Goal: Find specific page/section: Find specific page/section

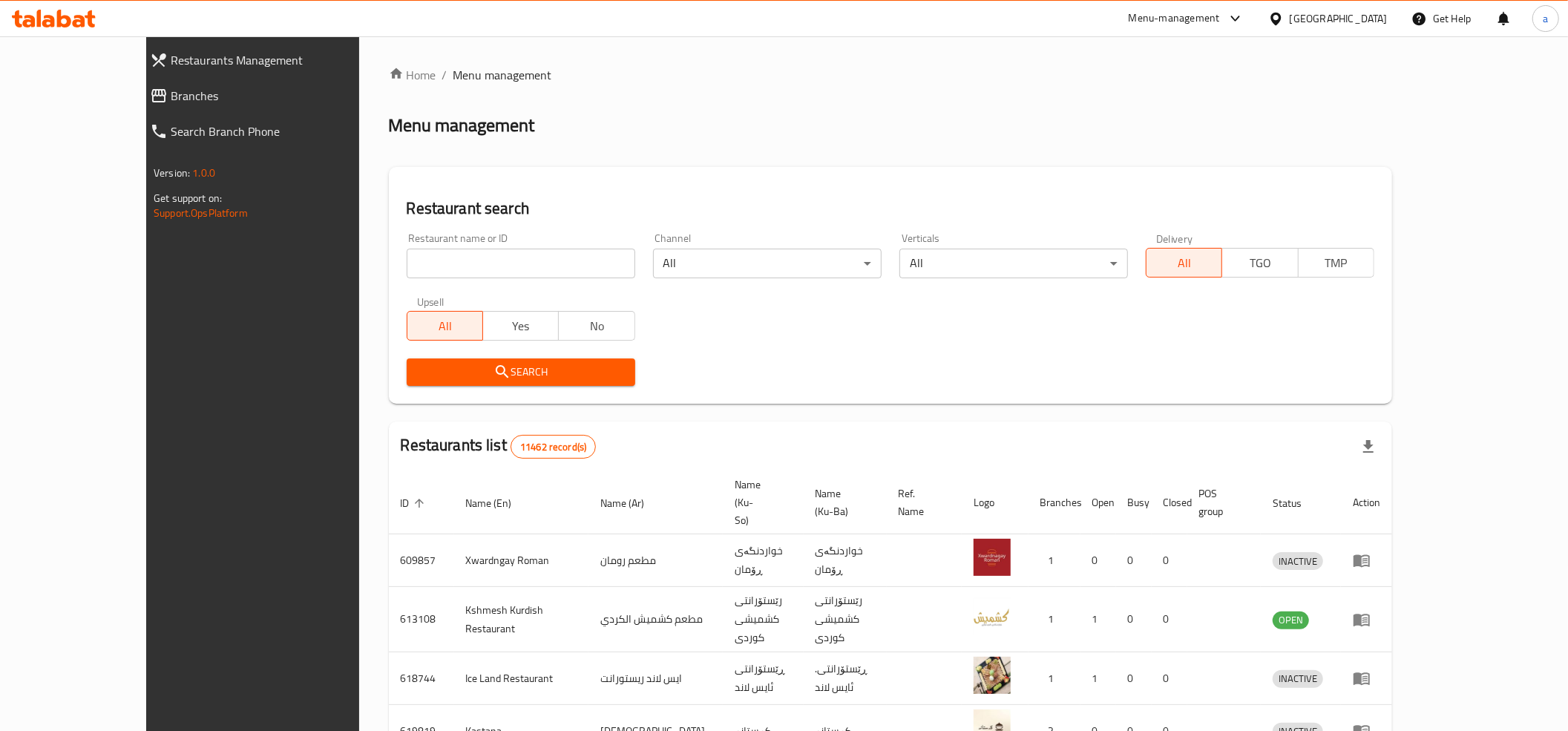
click at [170, 93] on span "Branches" at bounding box center [283, 96] width 225 height 18
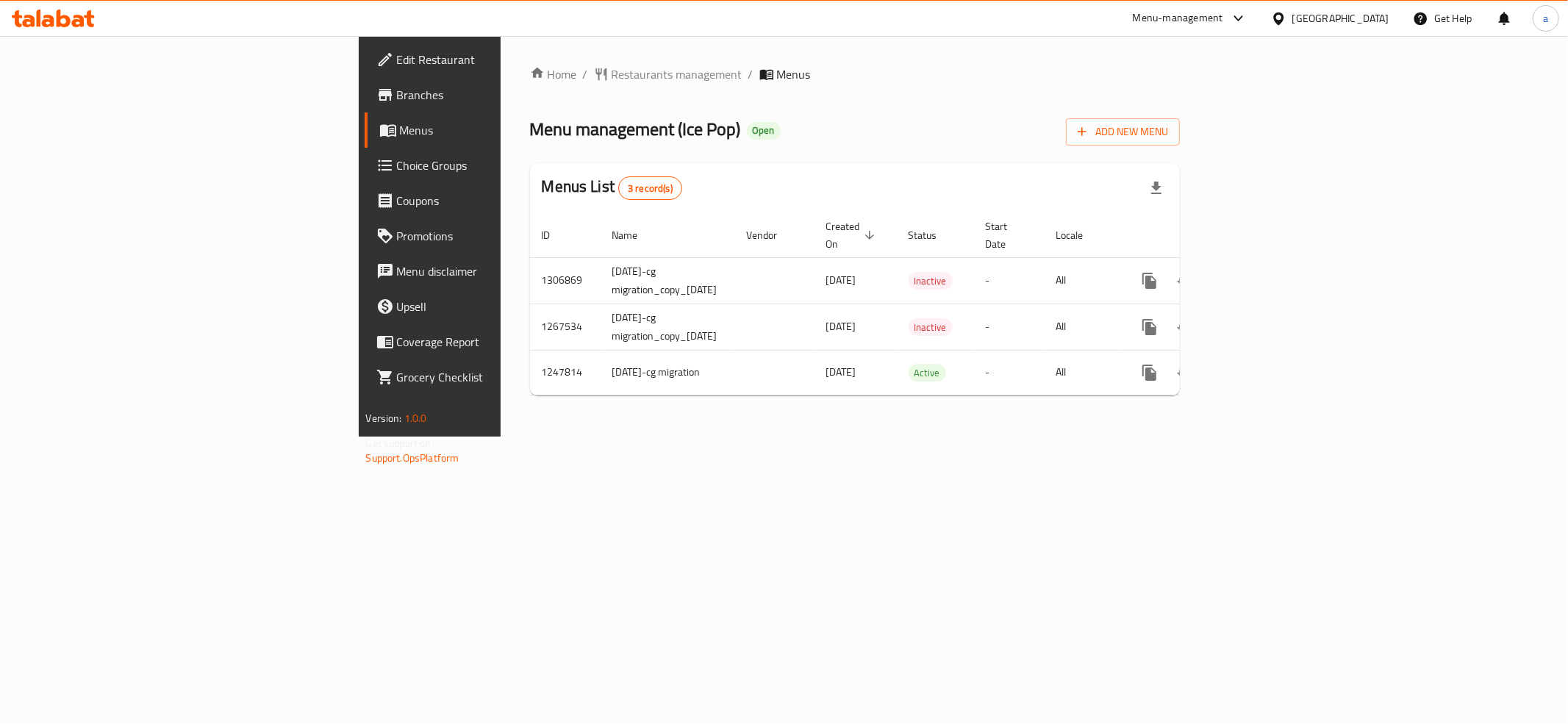
click at [365, 111] on link "Branches" at bounding box center [493, 94] width 256 height 35
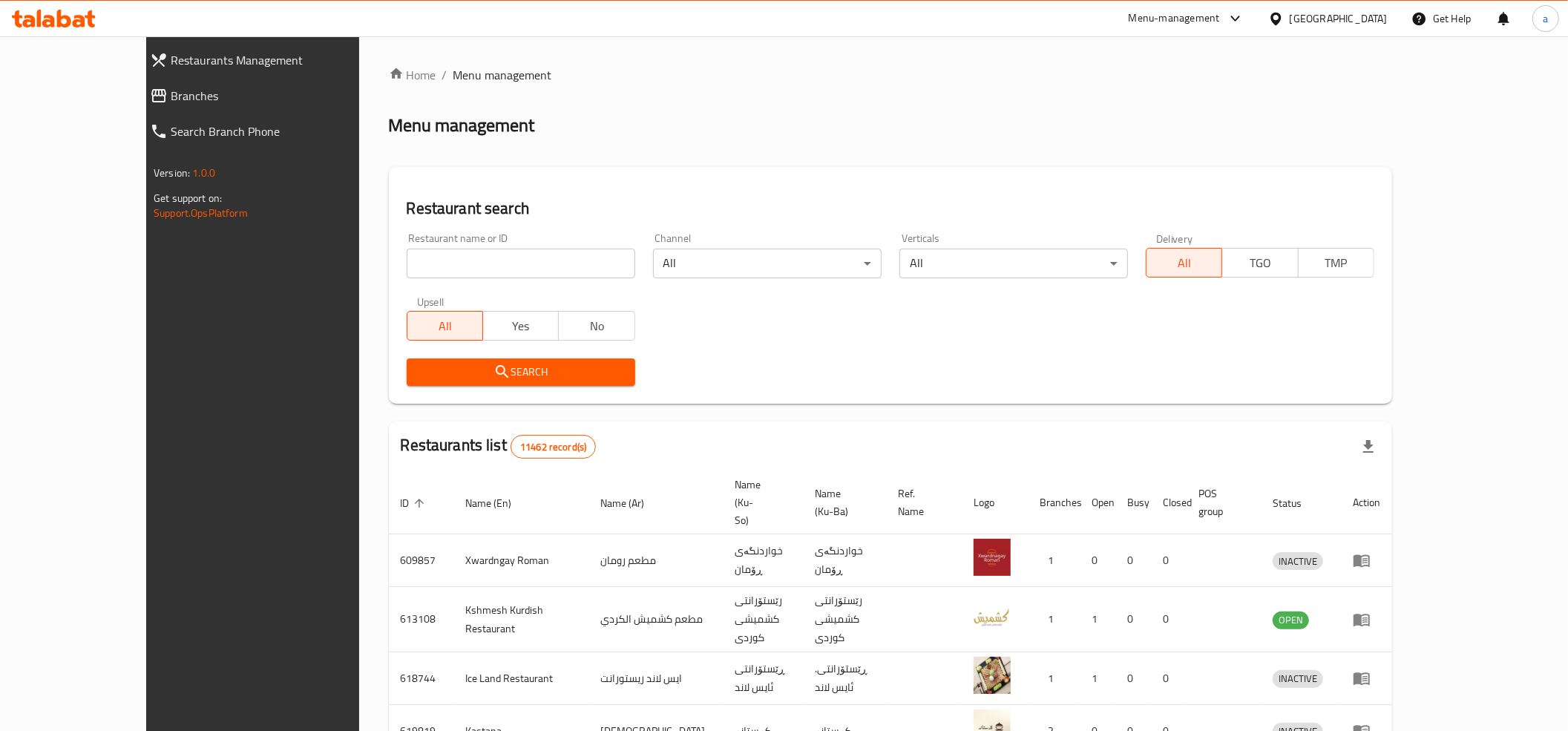
click at [170, 97] on span "Branches" at bounding box center [283, 96] width 225 height 18
click at [414, 266] on input "search" at bounding box center [521, 263] width 229 height 30
paste input "678258"
type input "678258"
click at [496, 369] on icon "submit" at bounding box center [502, 372] width 13 height 13
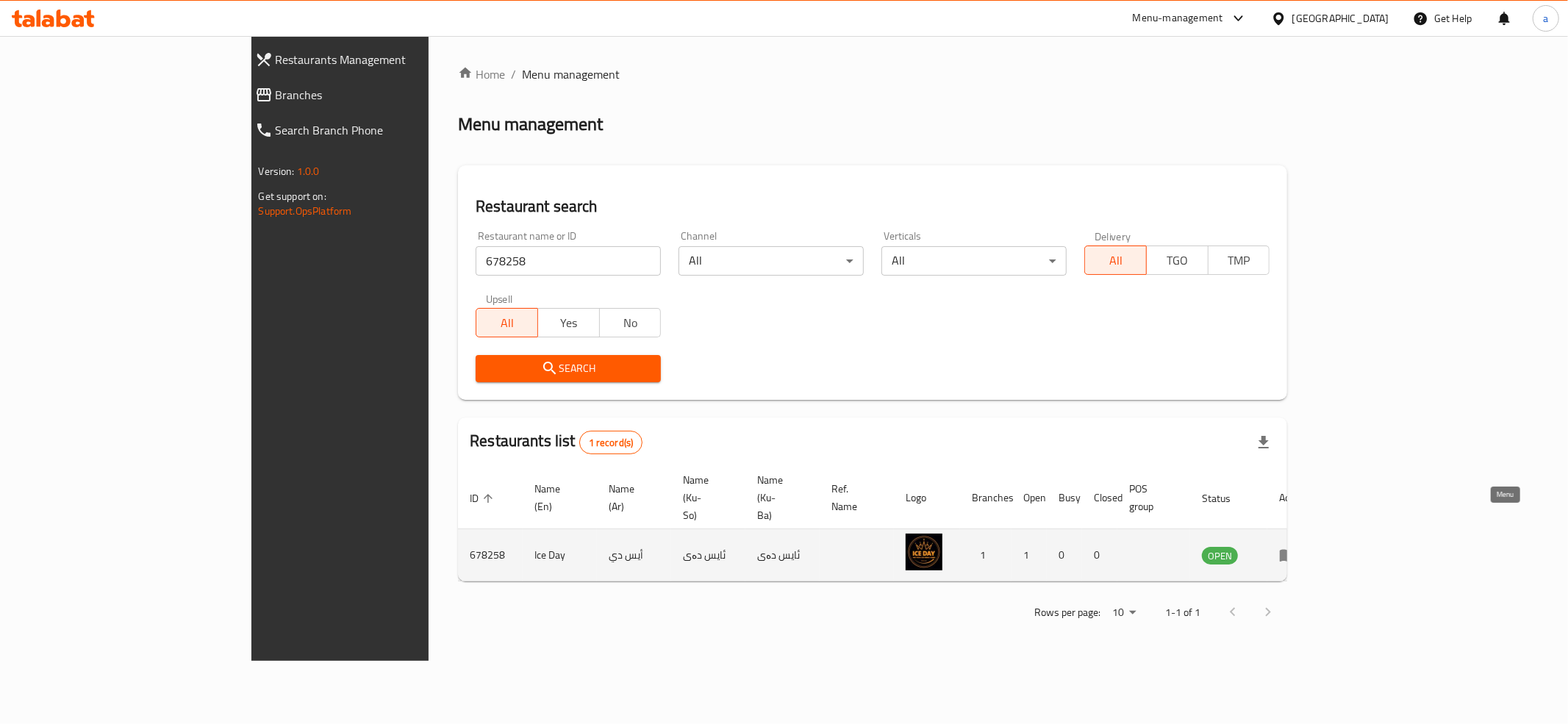
click at [1296, 550] on icon "enhanced table" at bounding box center [1288, 557] width 16 height 12
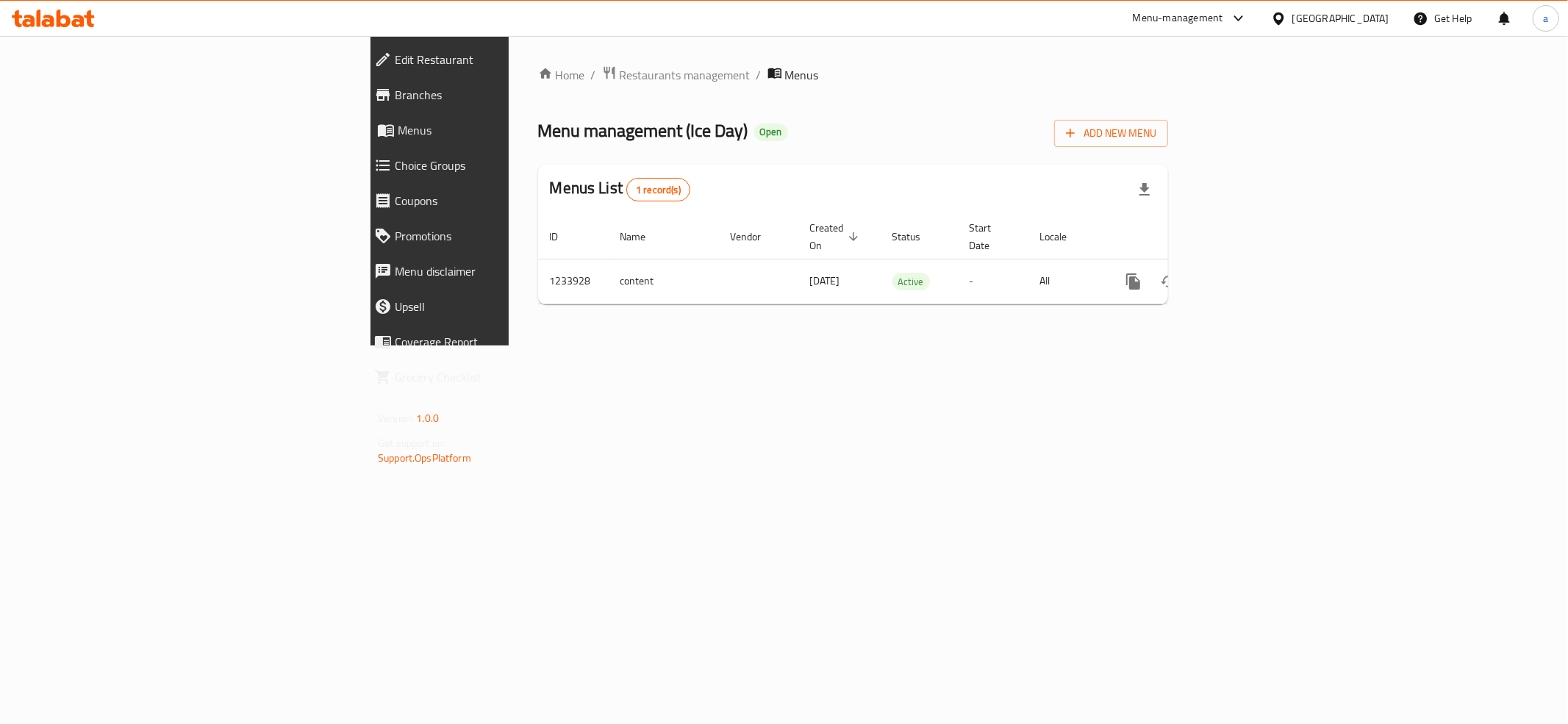
click at [395, 96] on span "Branches" at bounding box center [507, 95] width 226 height 18
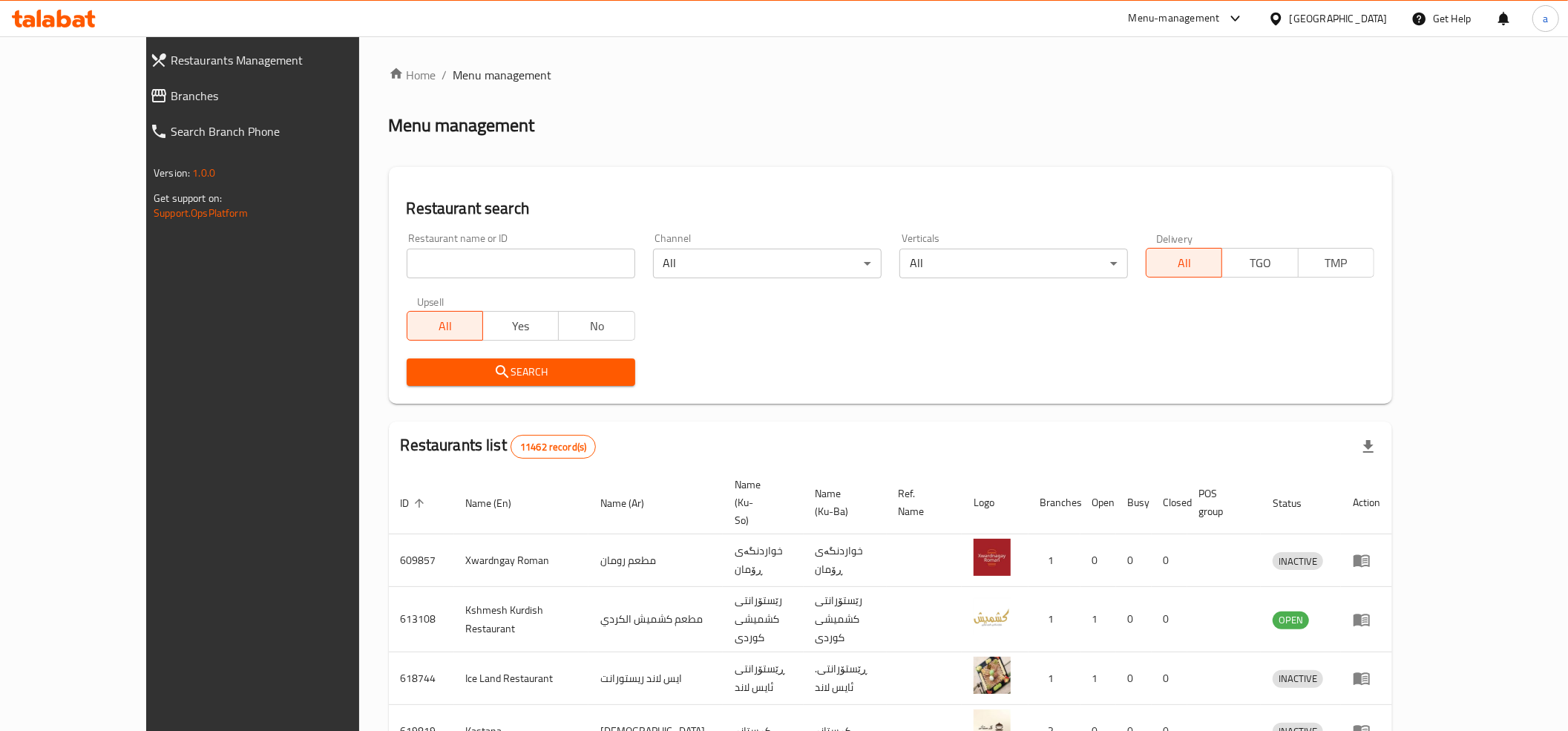
click at [407, 259] on input "search" at bounding box center [521, 263] width 229 height 30
paste input "642592"
type input "642592"
click button "Search" at bounding box center [521, 372] width 229 height 28
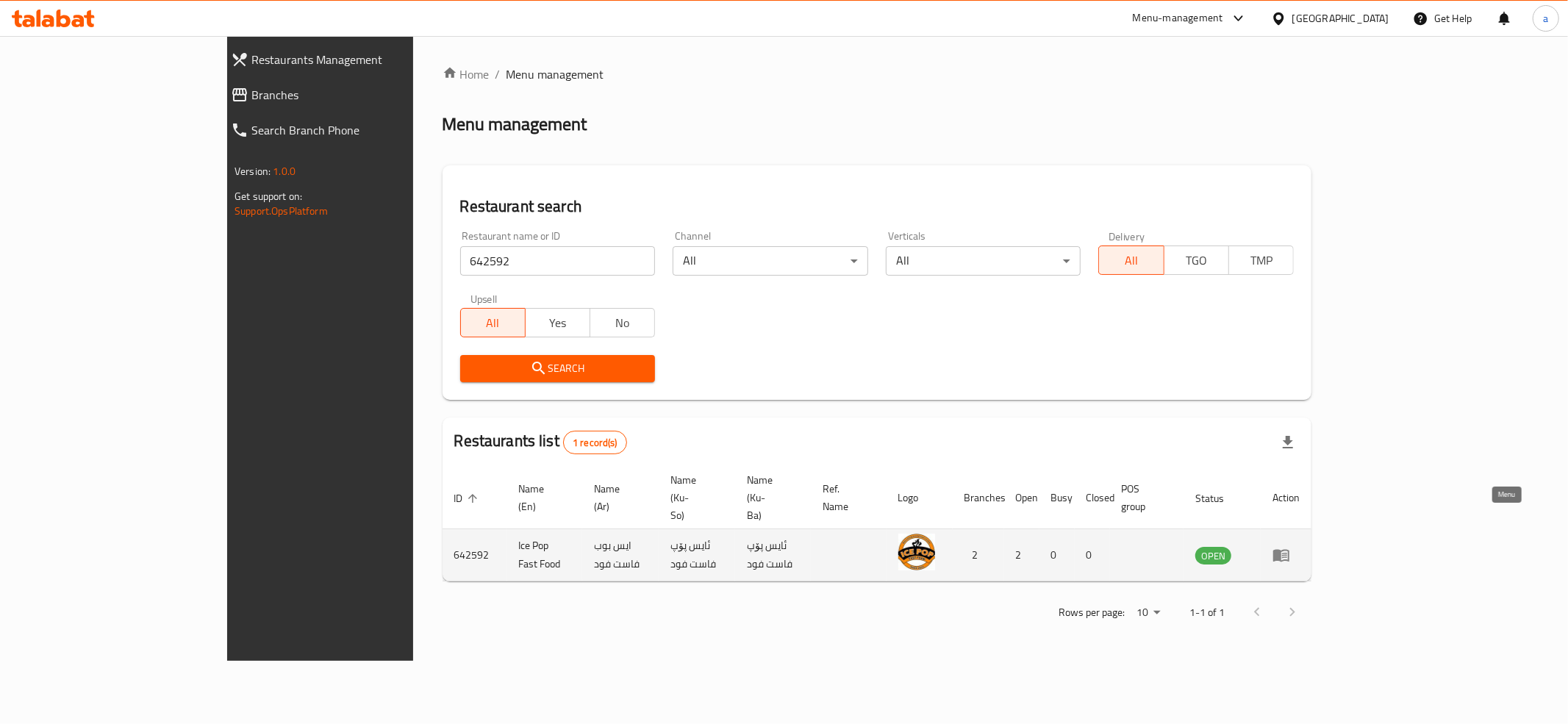
click at [1289, 550] on icon "enhanced table" at bounding box center [1281, 557] width 16 height 12
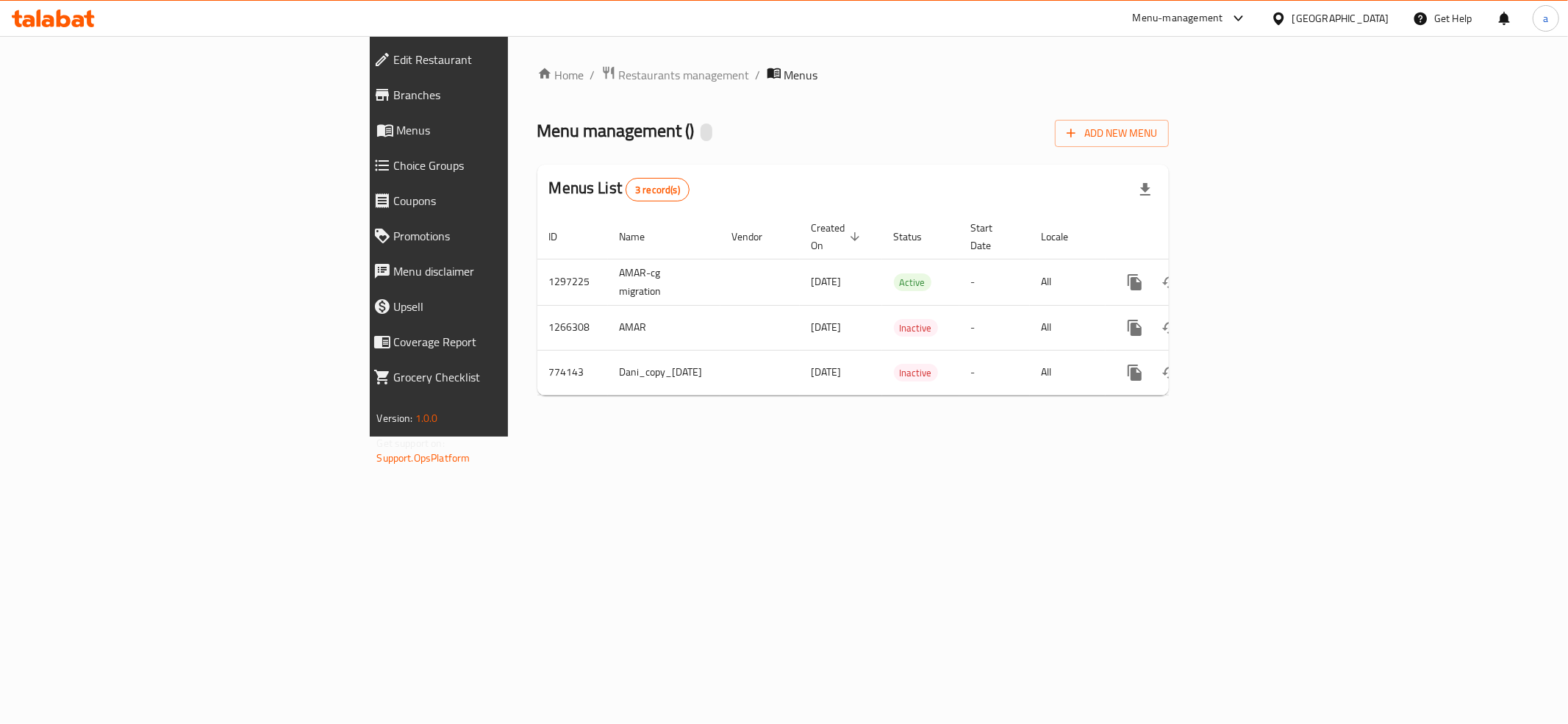
click at [394, 92] on span "Branches" at bounding box center [507, 95] width 226 height 18
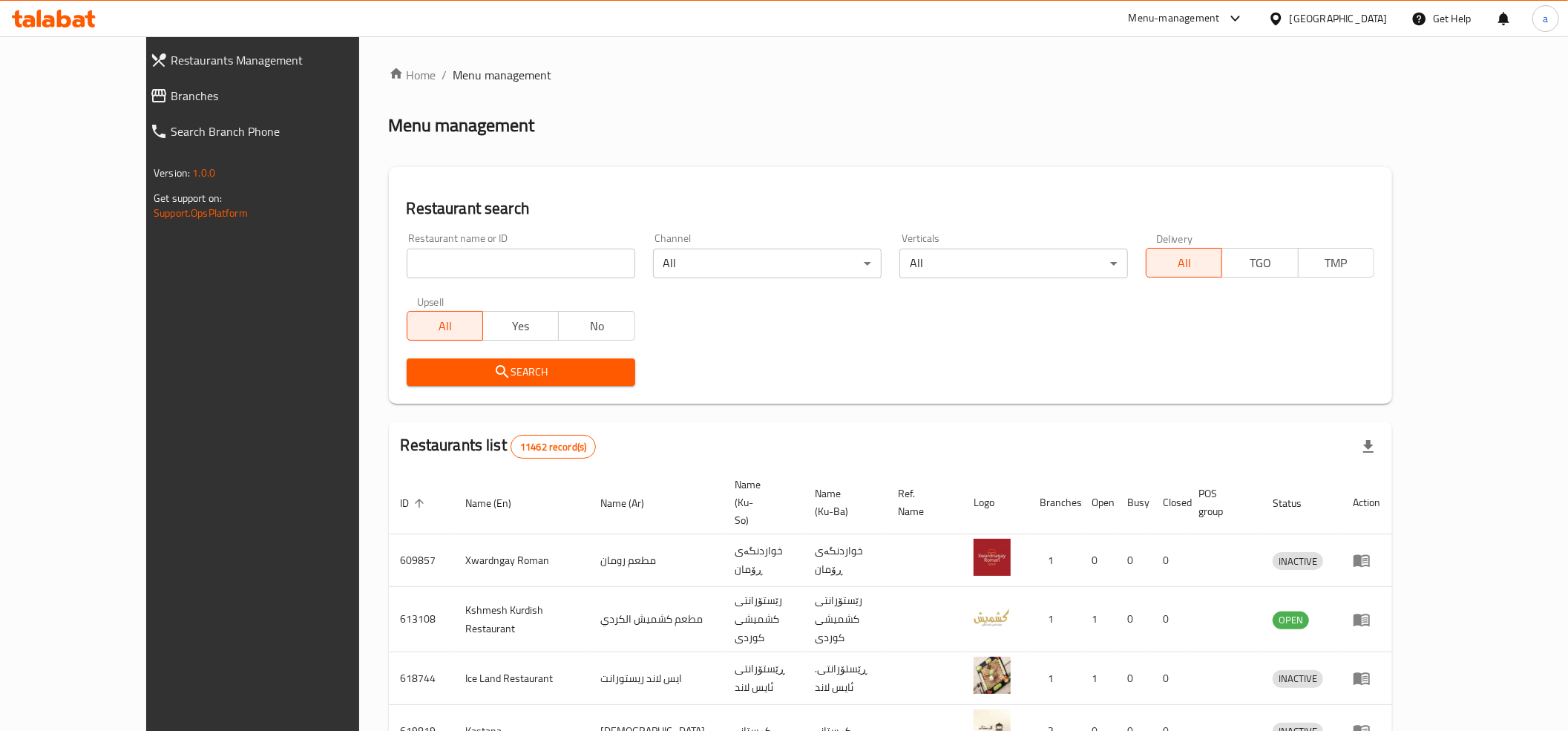
click at [407, 263] on input "search" at bounding box center [521, 263] width 229 height 30
paste input "631170"
type input "631170"
click button "Search" at bounding box center [521, 372] width 229 height 28
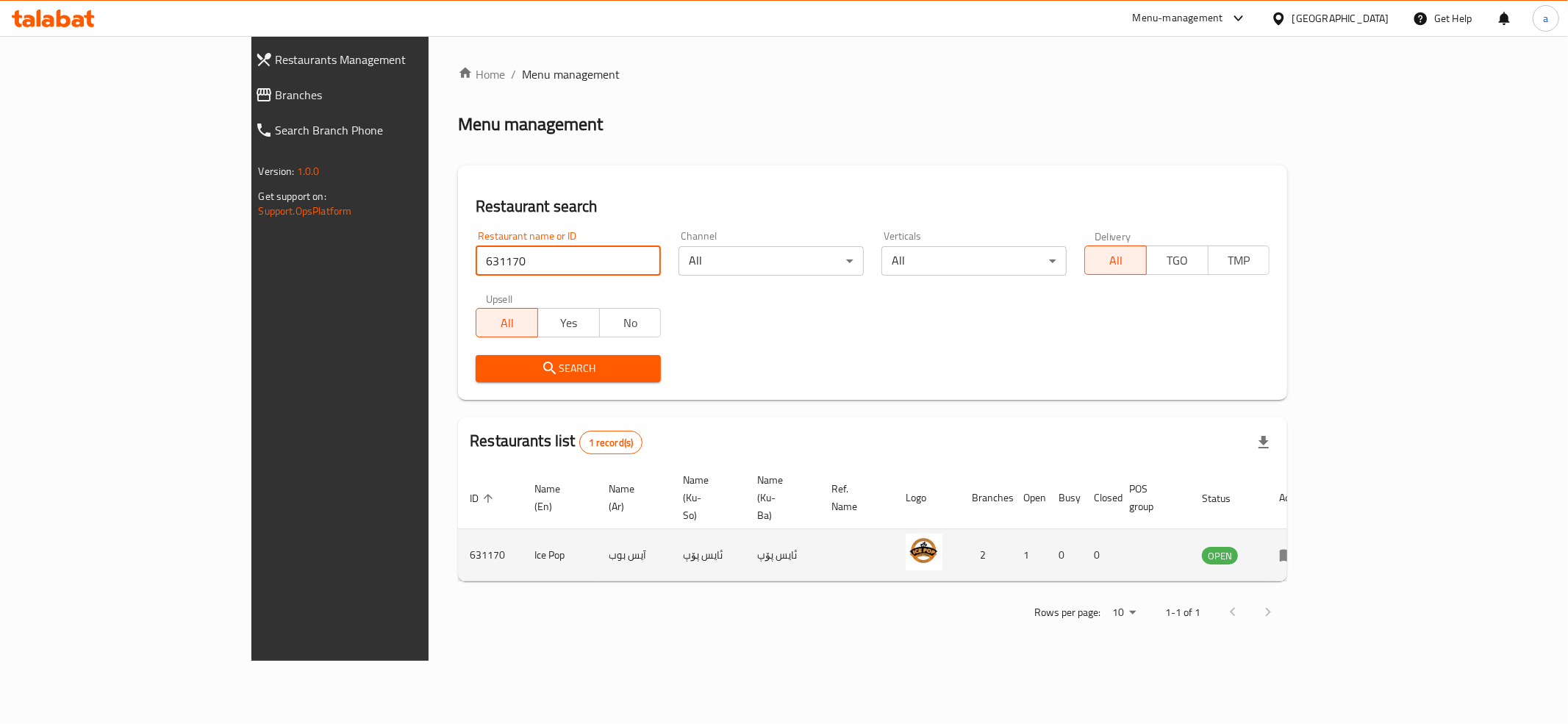
click at [1296, 550] on icon "enhanced table" at bounding box center [1288, 557] width 16 height 12
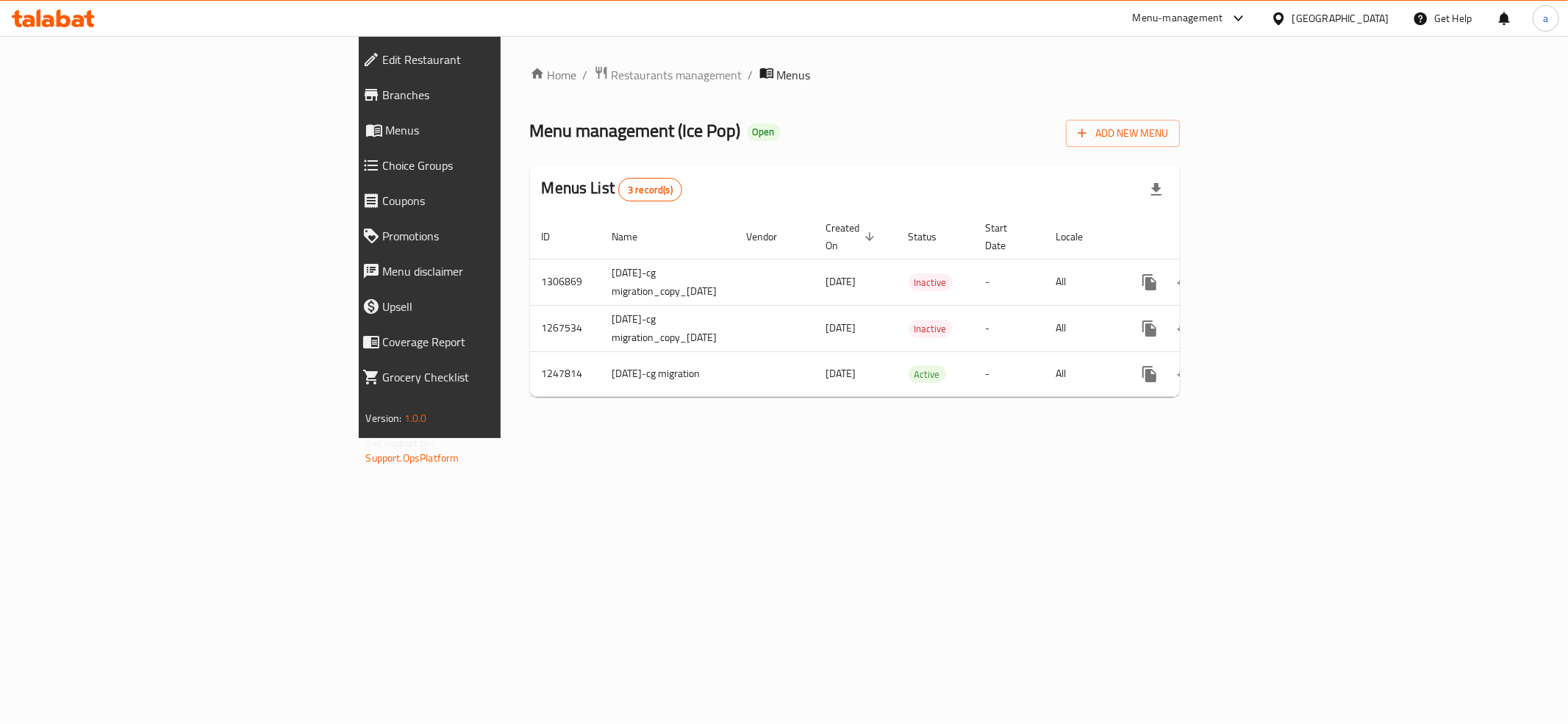
click at [383, 86] on span "Branches" at bounding box center [496, 95] width 226 height 18
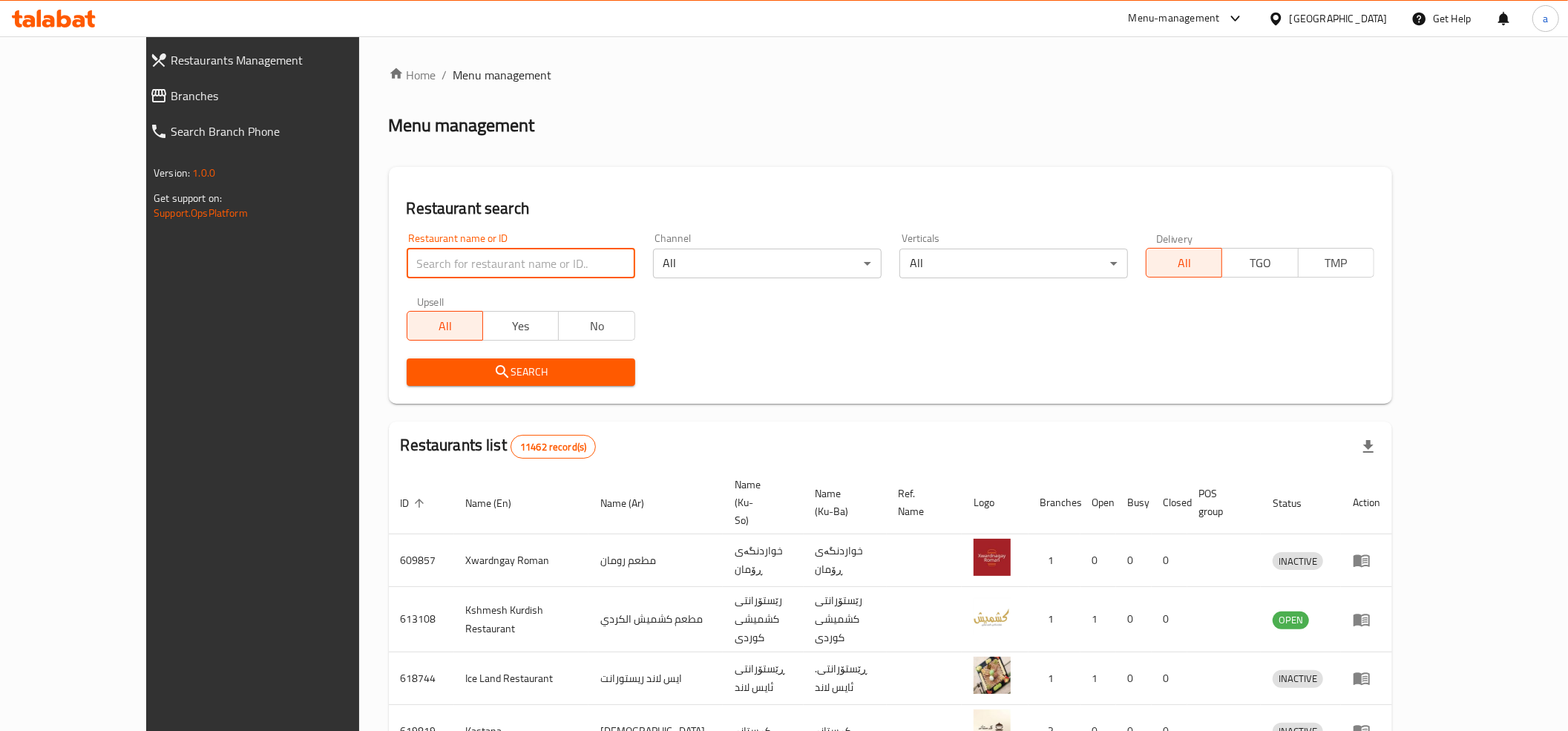
click at [407, 262] on input "search" at bounding box center [521, 263] width 229 height 30
paste input "642592"
type input "642592"
click at [419, 372] on span "Search" at bounding box center [521, 373] width 205 height 19
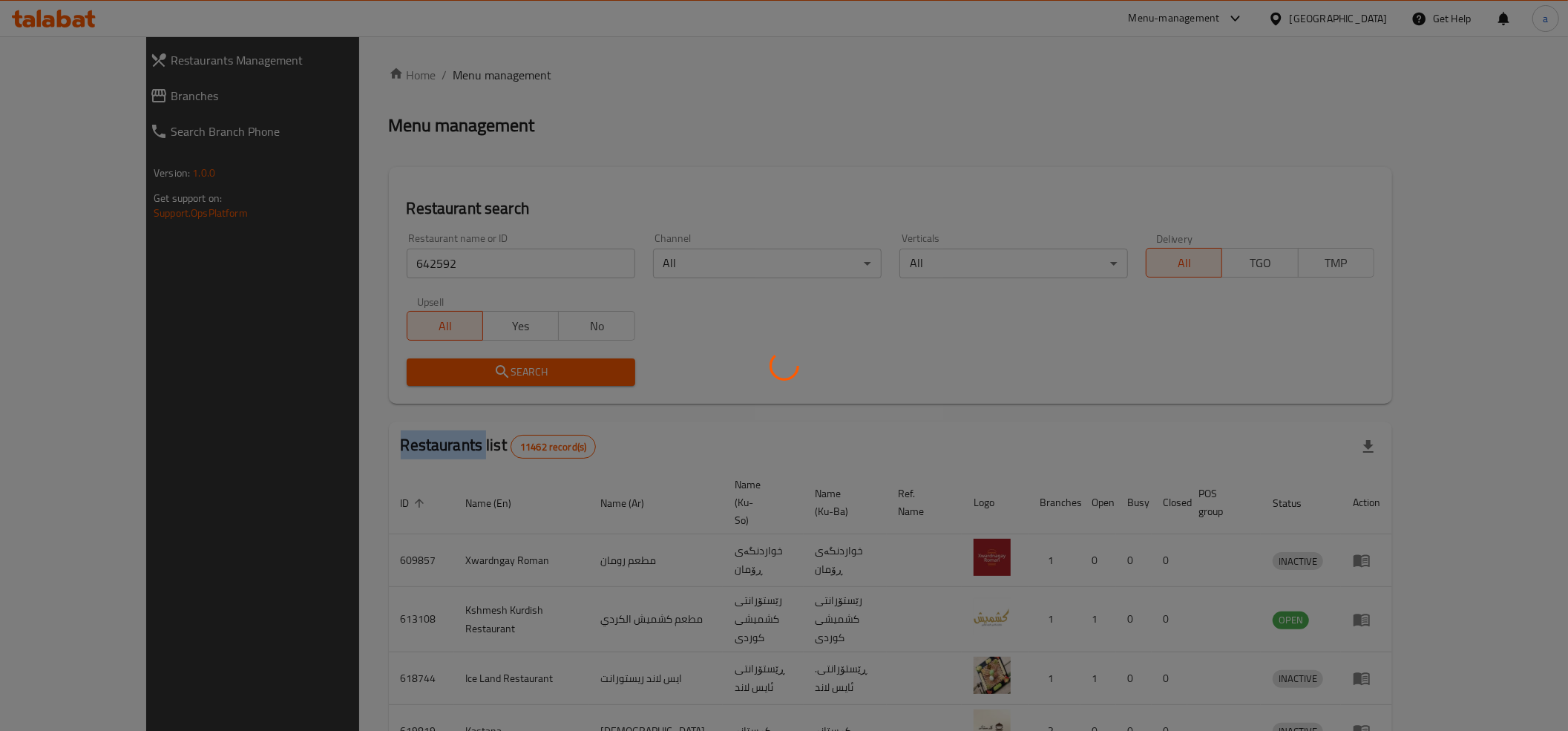
click at [408, 372] on div at bounding box center [784, 366] width 1568 height 731
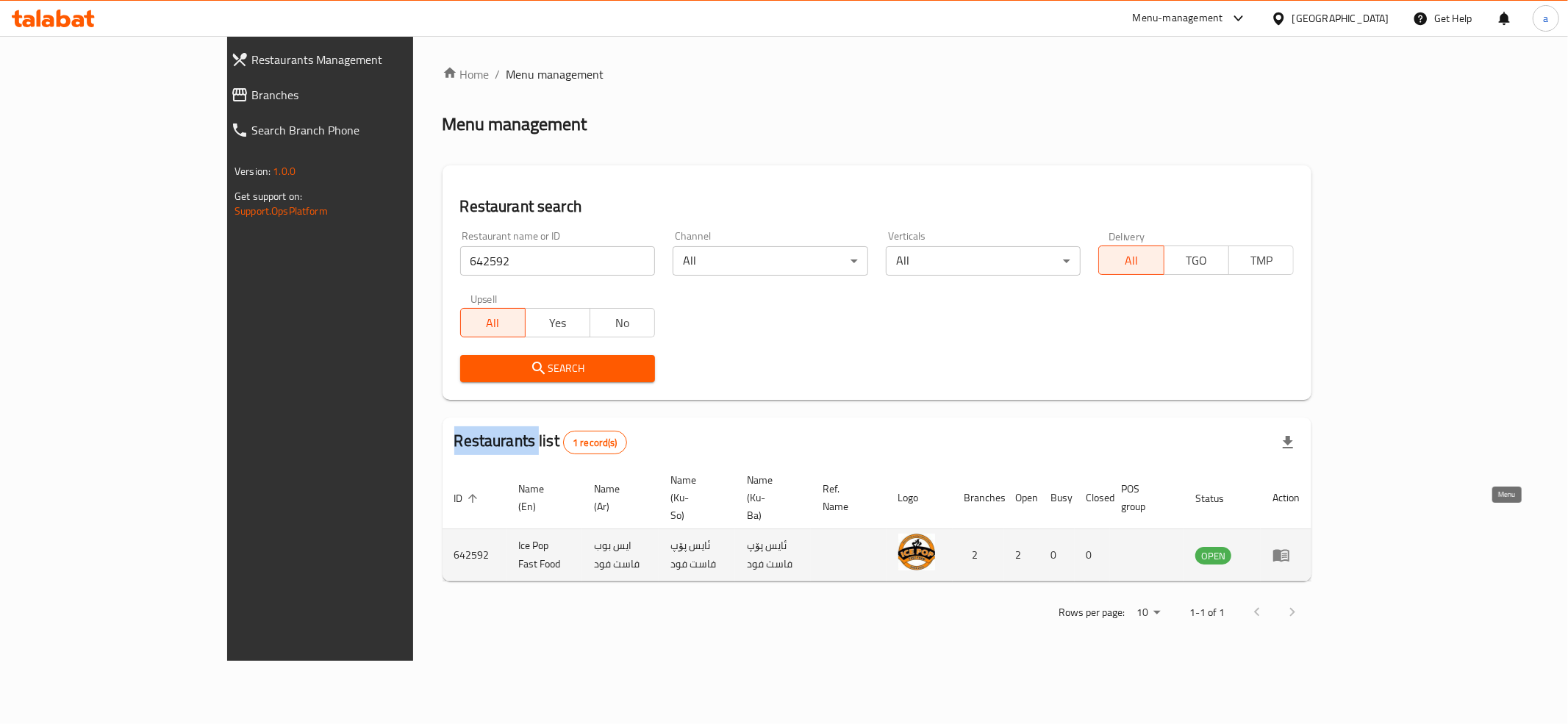
click at [1289, 550] on icon "enhanced table" at bounding box center [1281, 557] width 16 height 12
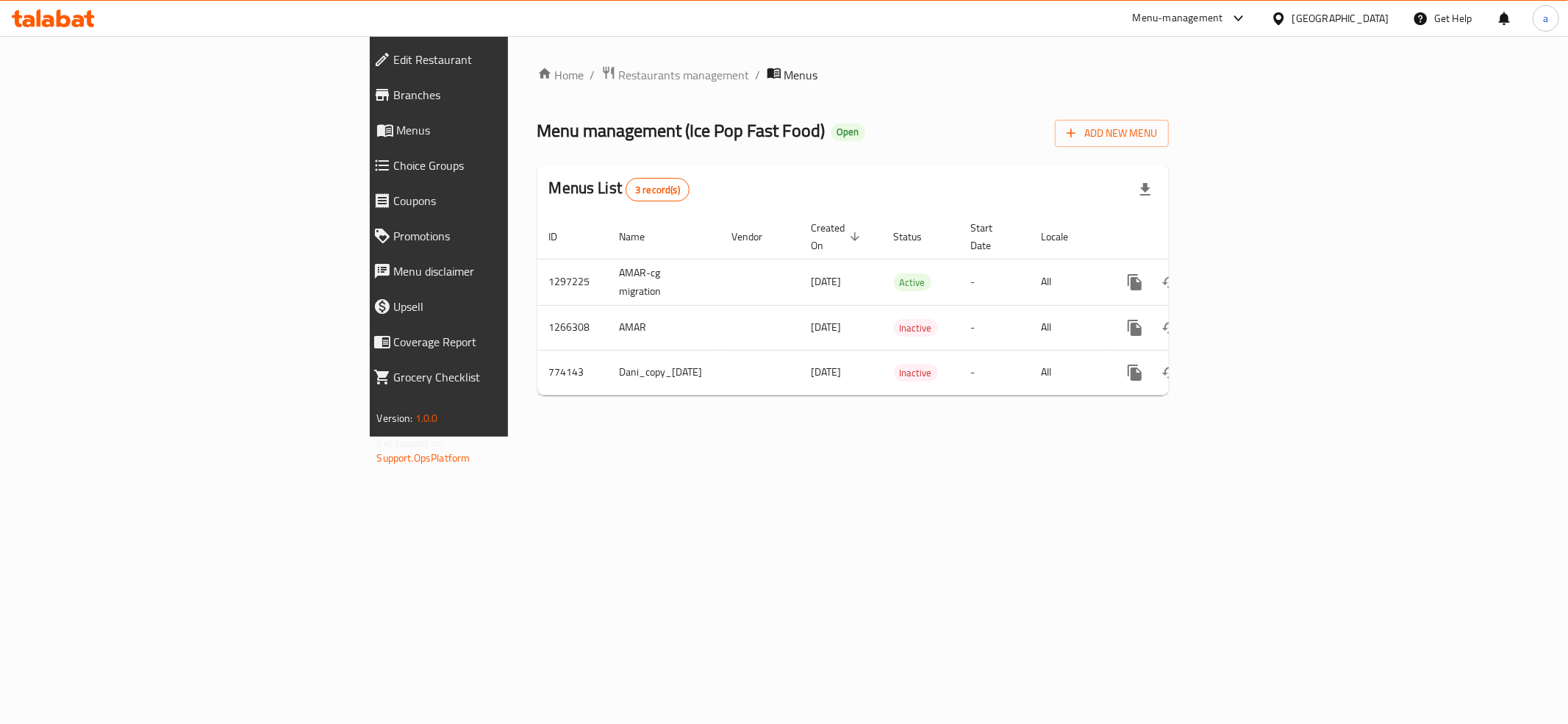
click at [394, 95] on span "Branches" at bounding box center [507, 95] width 226 height 18
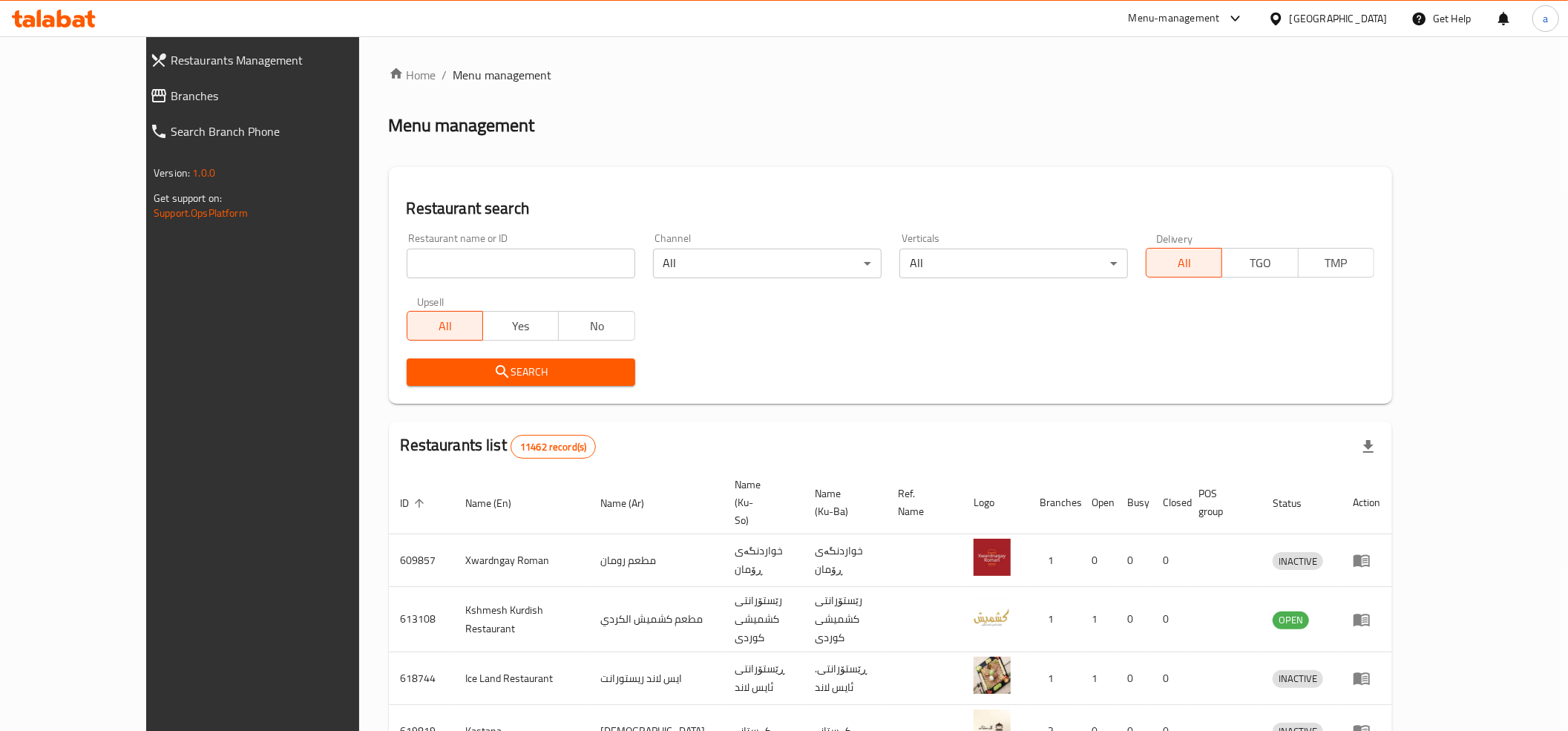
click at [407, 260] on input "search" at bounding box center [521, 263] width 229 height 30
paste input "678258"
type input "678258"
click button "Search" at bounding box center [521, 372] width 229 height 28
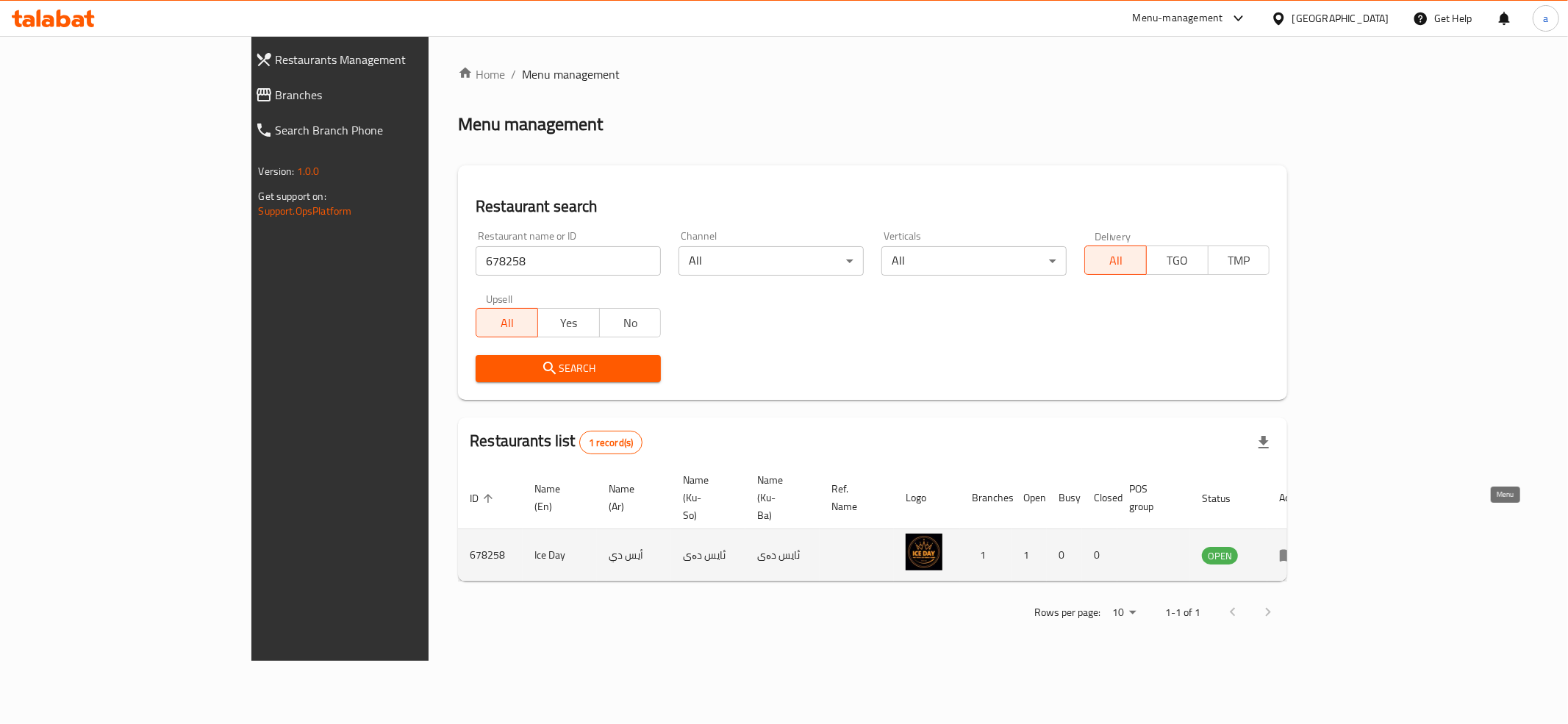
click at [1296, 547] on icon "enhanced table" at bounding box center [1288, 555] width 18 height 18
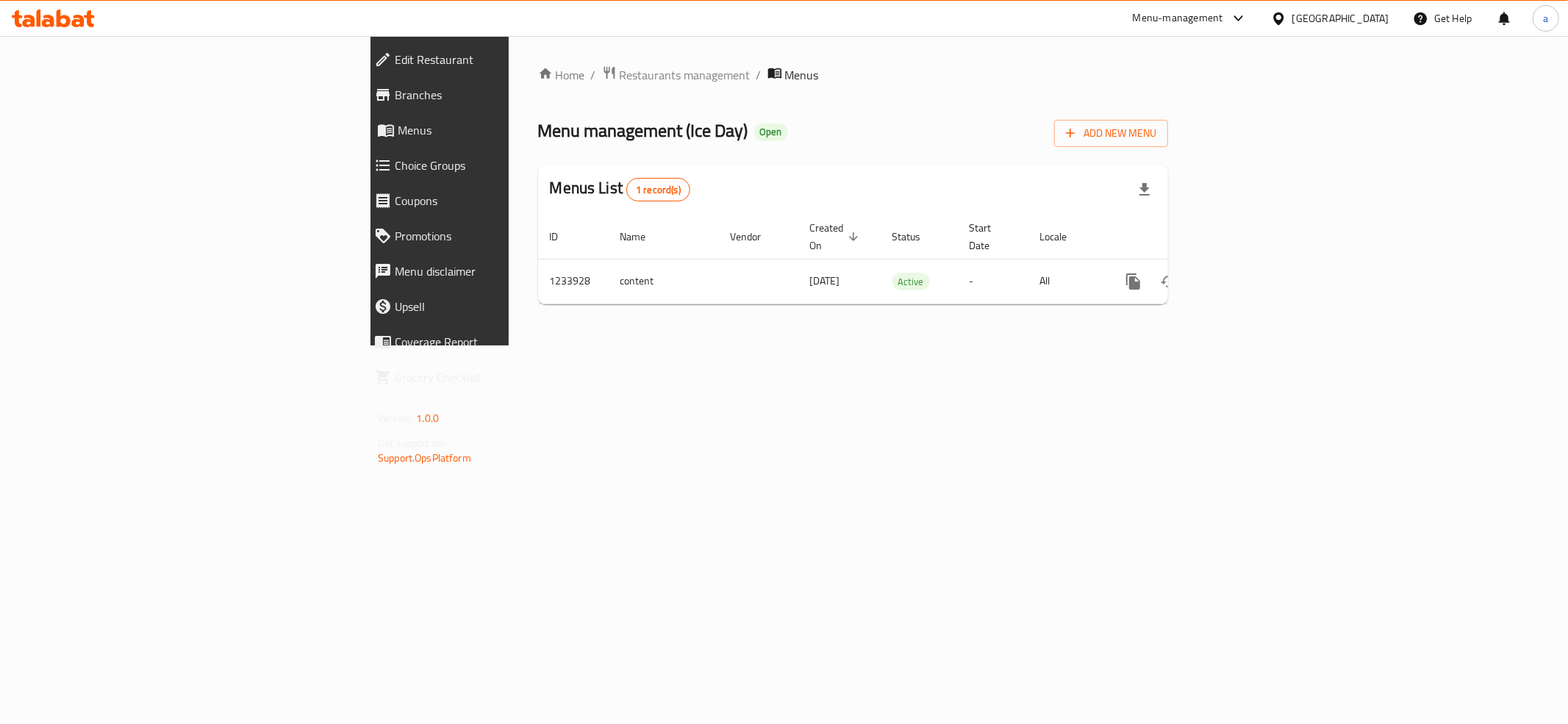
click at [395, 92] on span "Branches" at bounding box center [507, 95] width 226 height 18
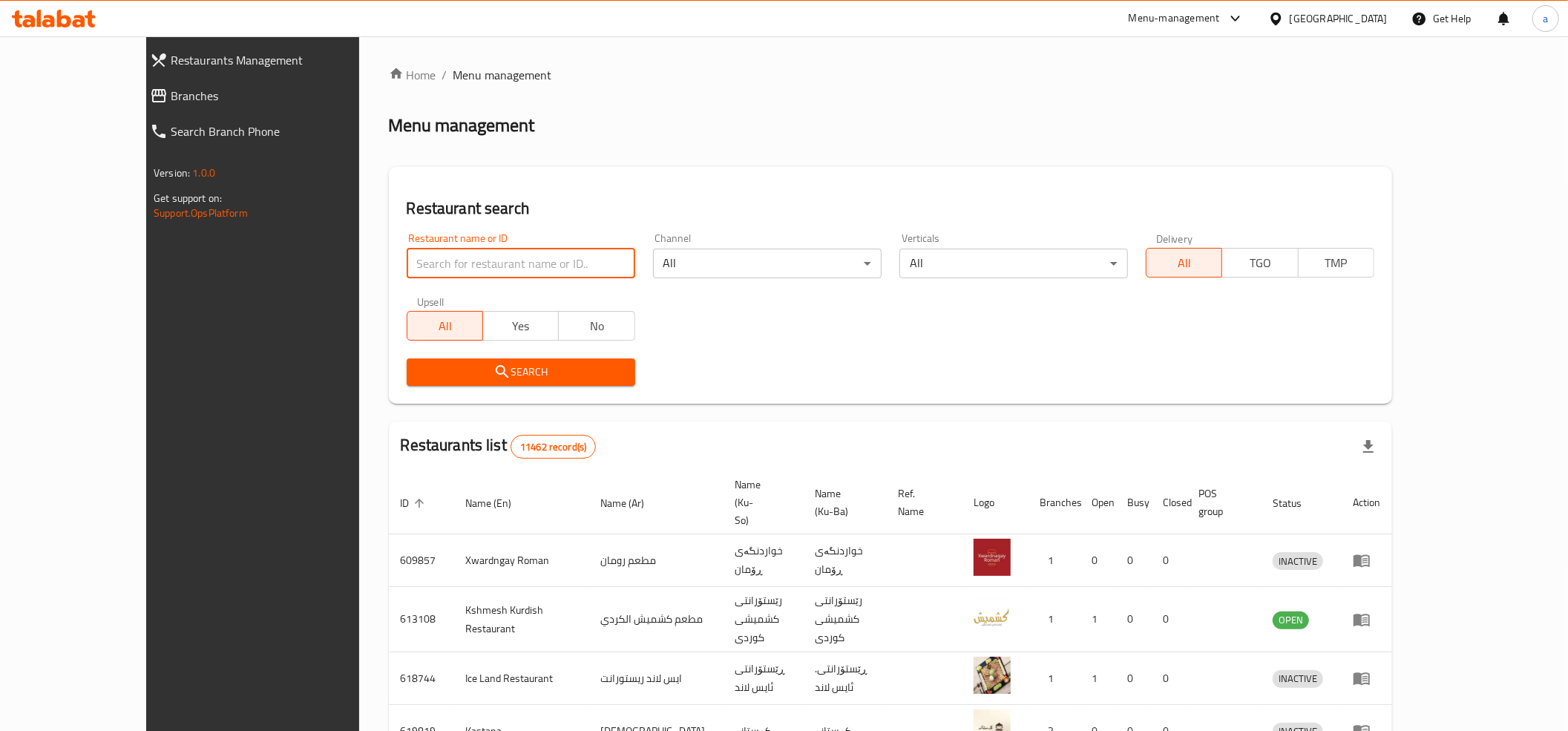
click at [407, 265] on input "search" at bounding box center [521, 263] width 229 height 30
paste input "689583"
type input "689583"
click button "Search" at bounding box center [521, 372] width 229 height 28
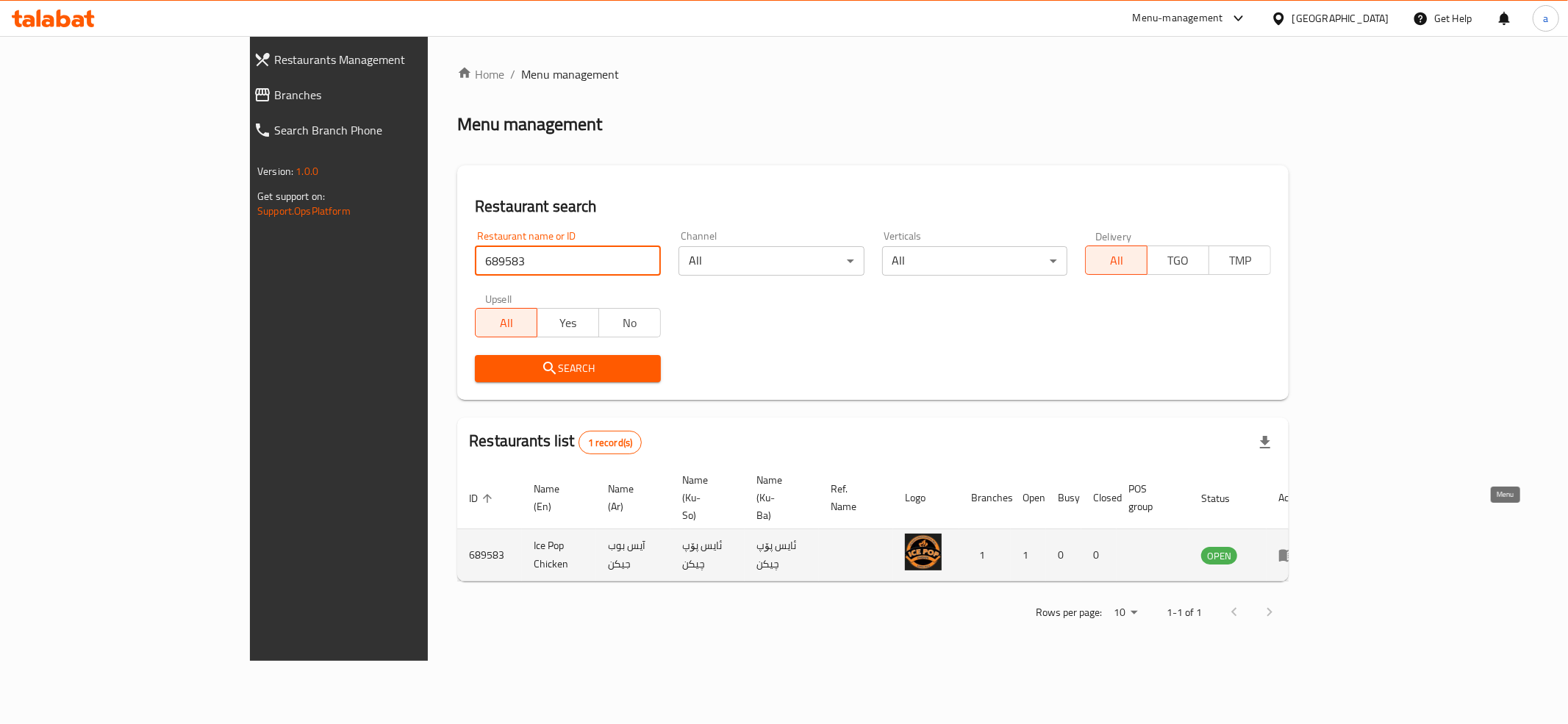
click at [1296, 547] on icon "enhanced table" at bounding box center [1287, 555] width 18 height 18
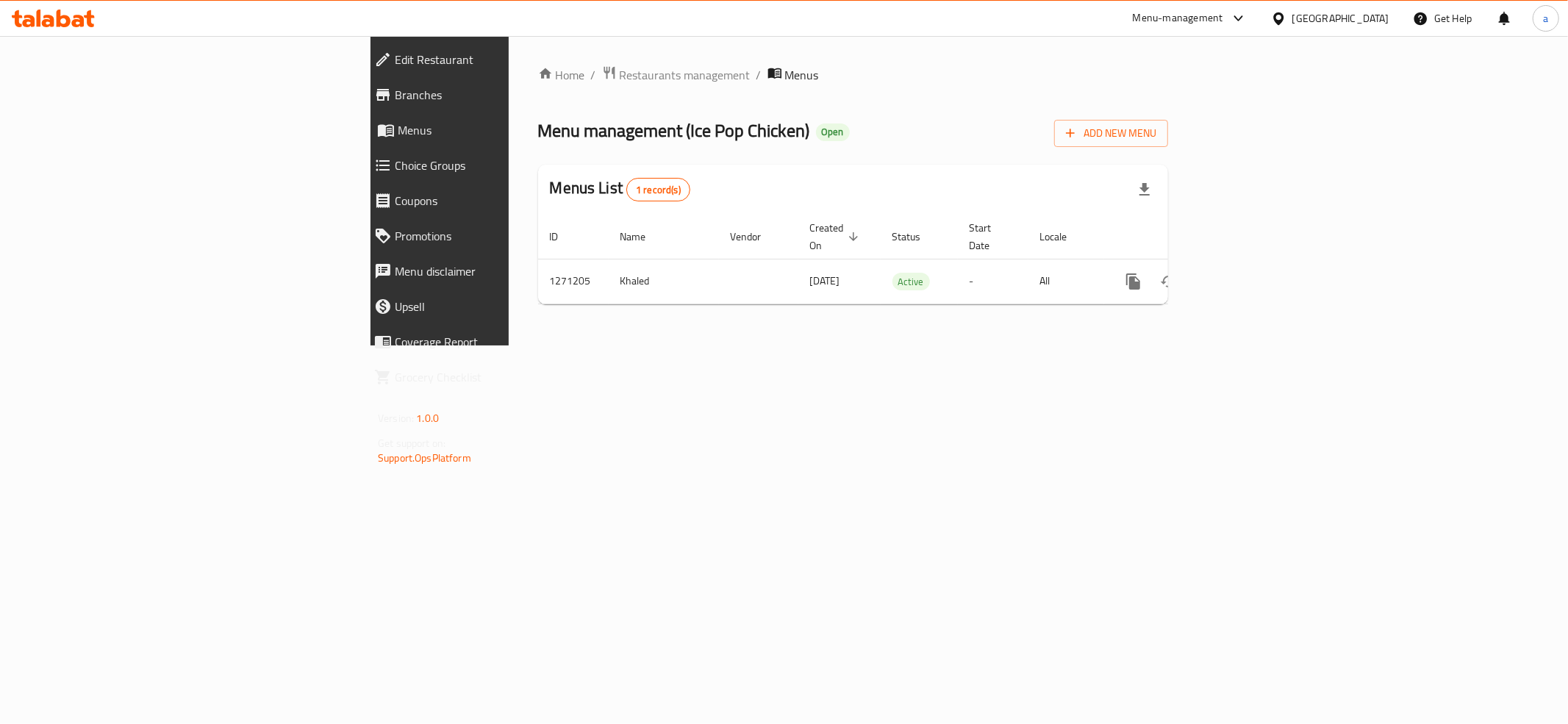
click at [395, 90] on span "Branches" at bounding box center [507, 95] width 226 height 18
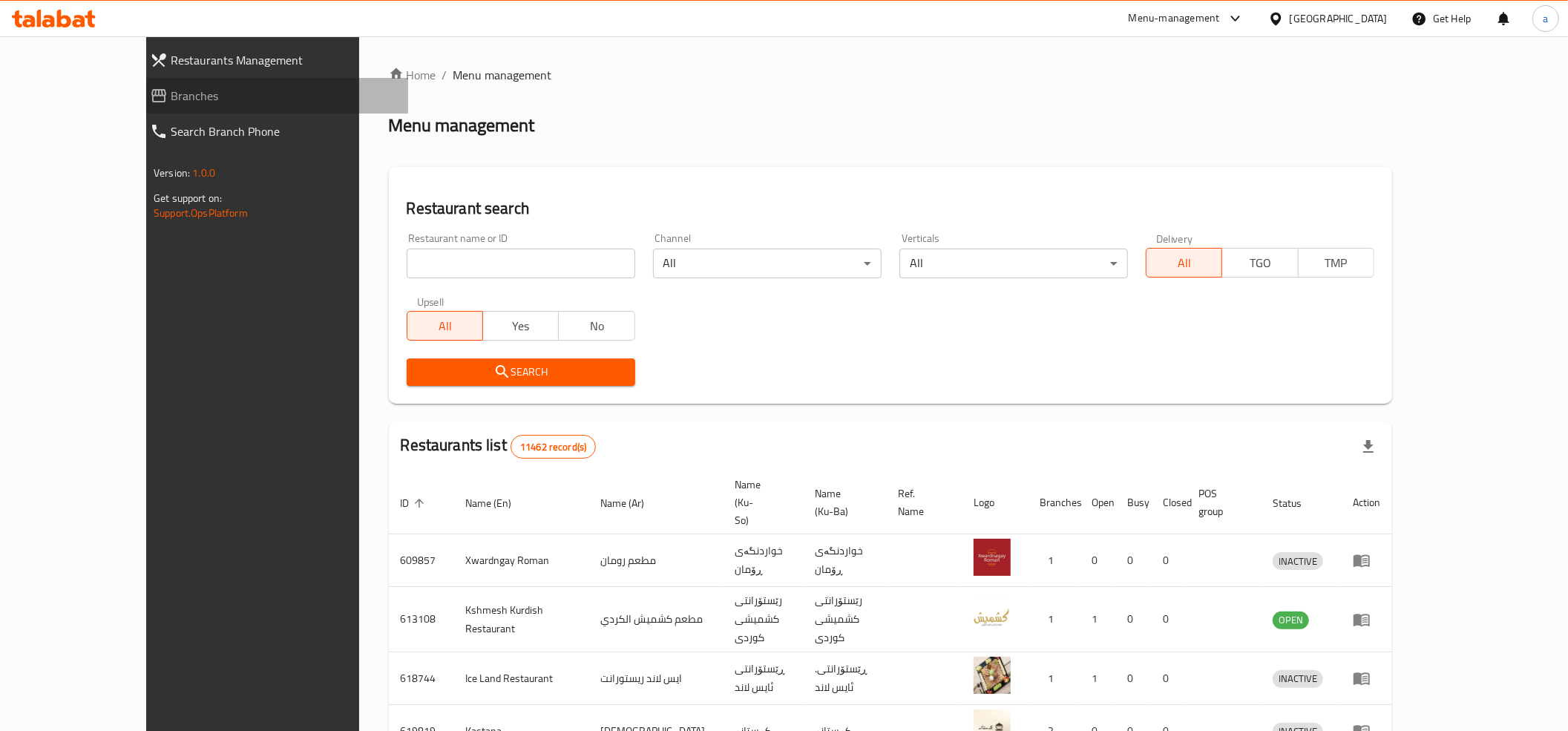
click at [170, 87] on span "Branches" at bounding box center [283, 96] width 225 height 18
click at [40, 6] on div at bounding box center [53, 19] width 108 height 30
click at [42, 19] on icon at bounding box center [53, 18] width 84 height 18
click at [407, 264] on input "search" at bounding box center [521, 263] width 229 height 30
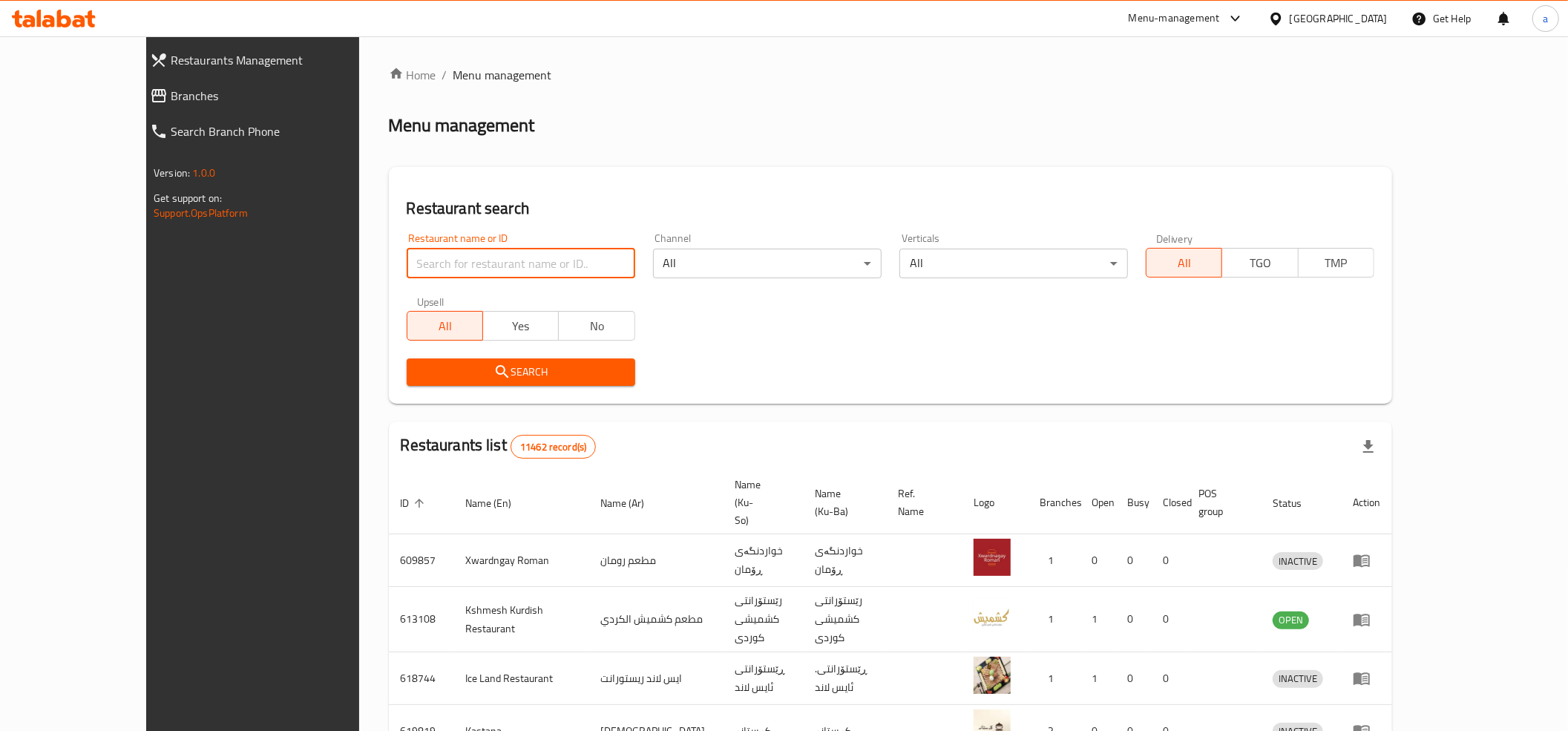
paste input "642592"
type input "642592"
click button "Search" at bounding box center [521, 372] width 229 height 28
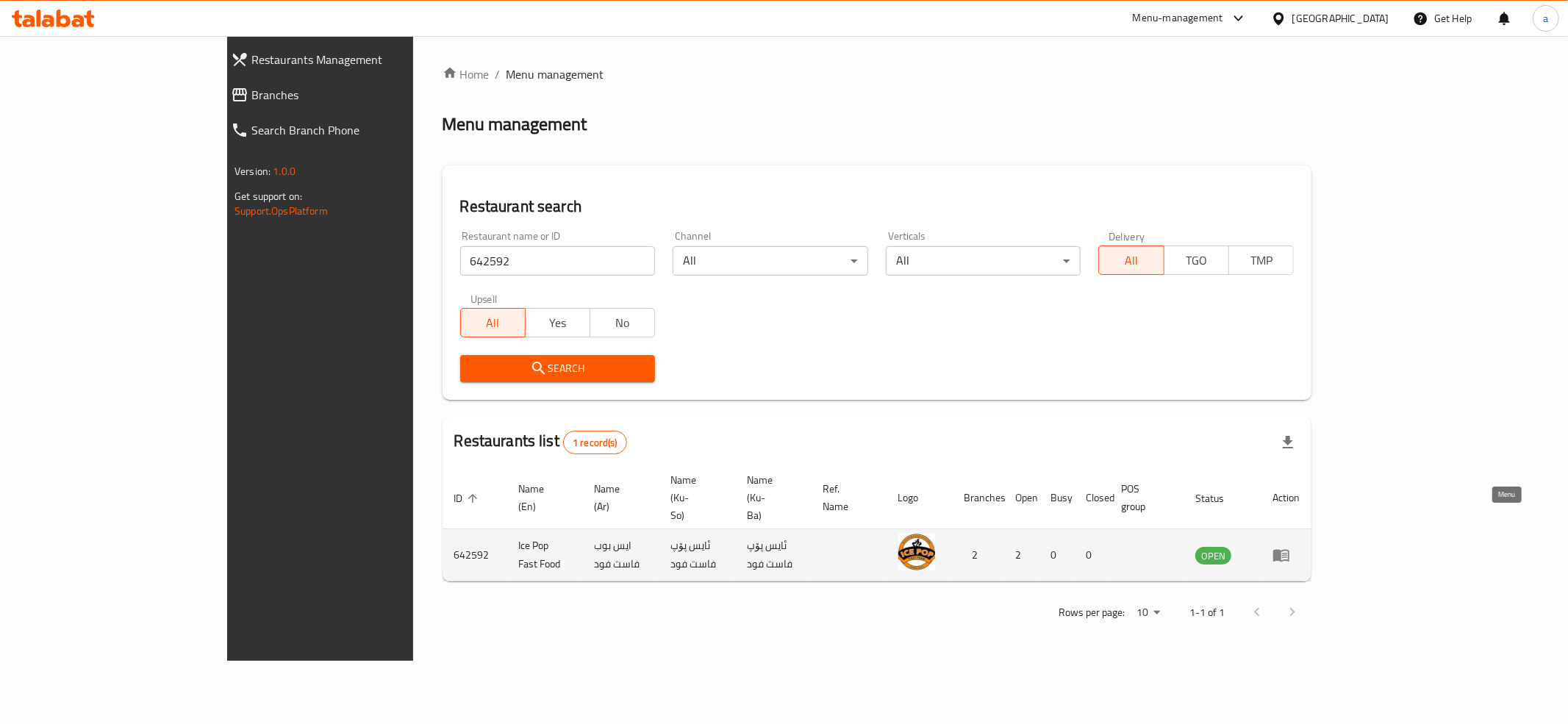
click at [1289, 550] on icon "enhanced table" at bounding box center [1281, 557] width 16 height 12
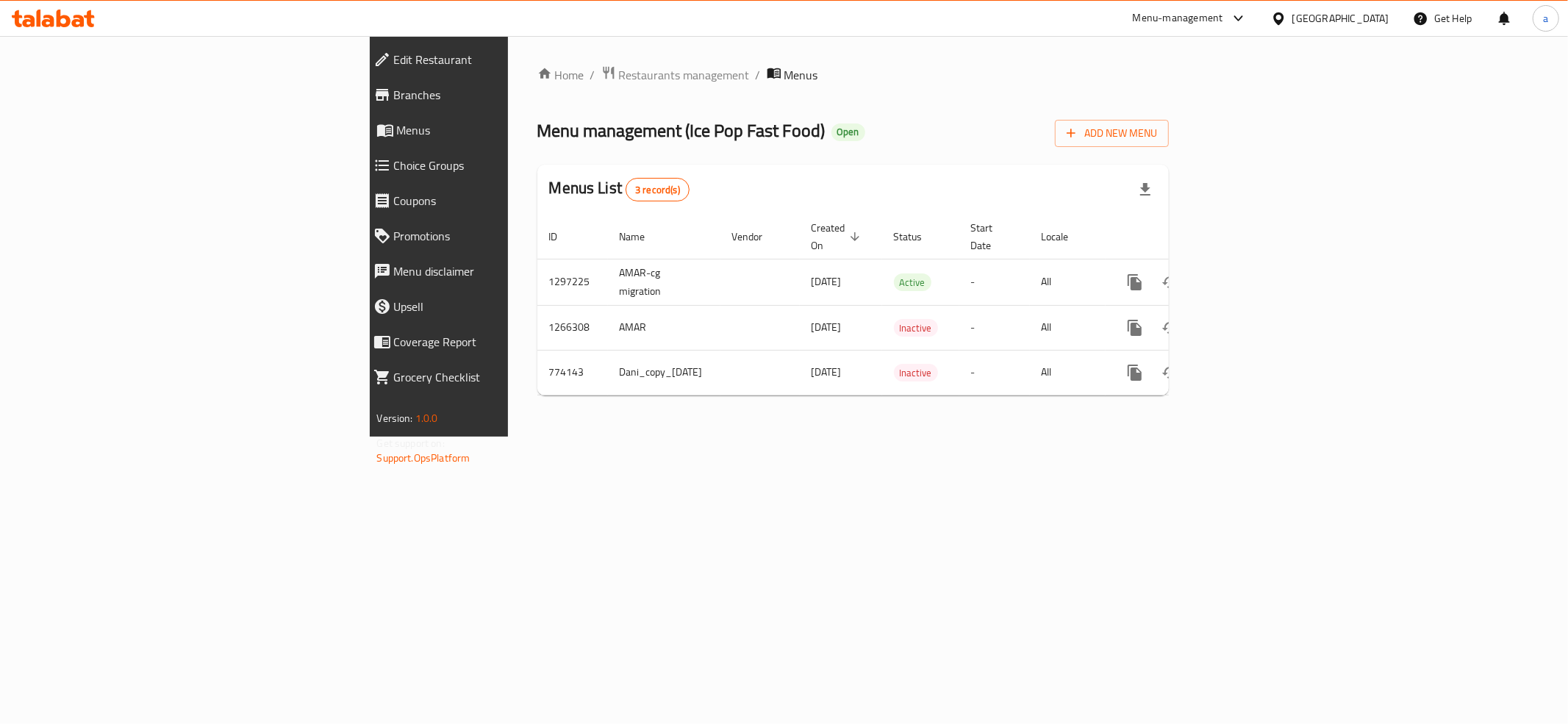
click at [394, 88] on span "Branches" at bounding box center [507, 95] width 226 height 18
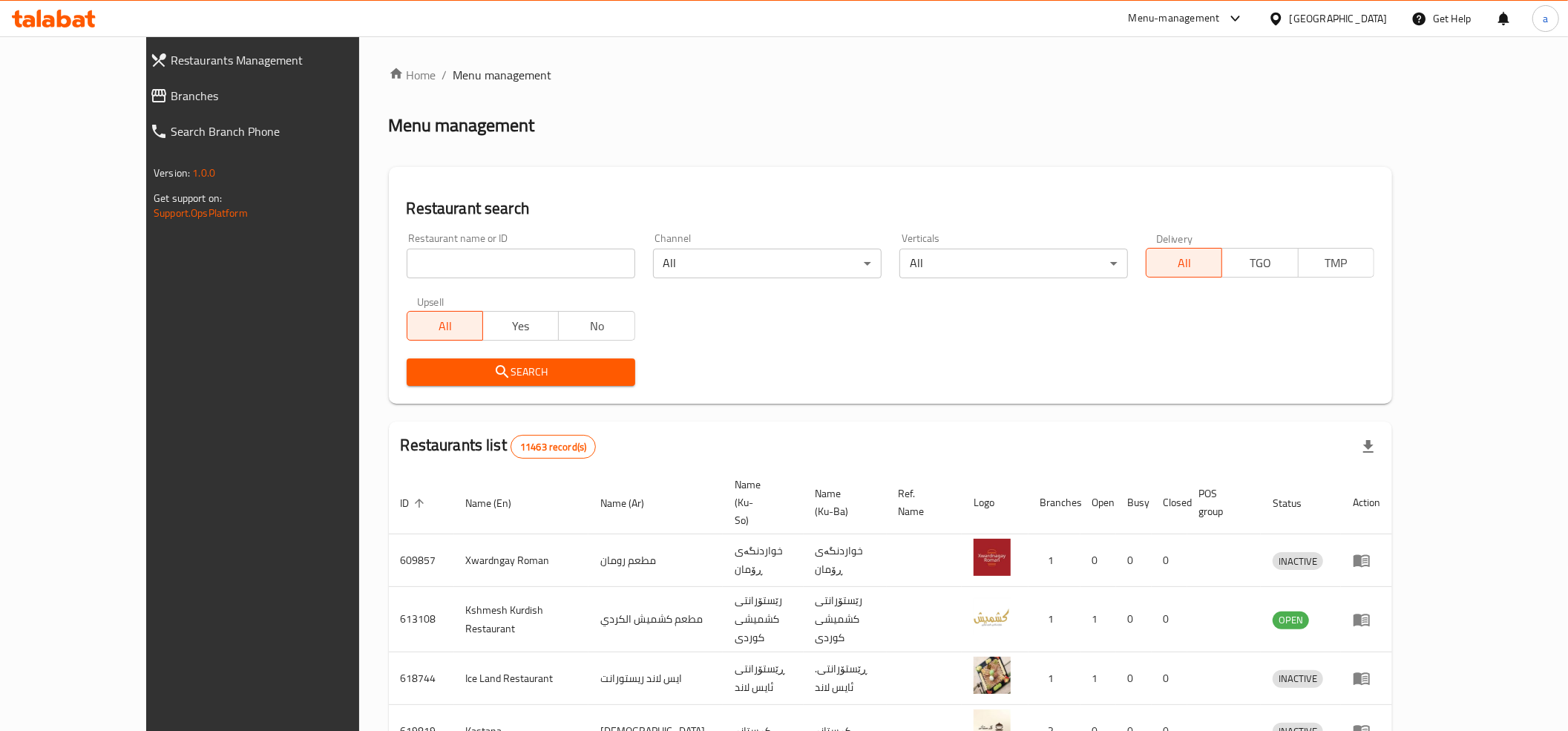
click at [407, 254] on input "search" at bounding box center [521, 263] width 229 height 30
paste input "678258"
type input "678258"
click button "Search" at bounding box center [521, 372] width 229 height 28
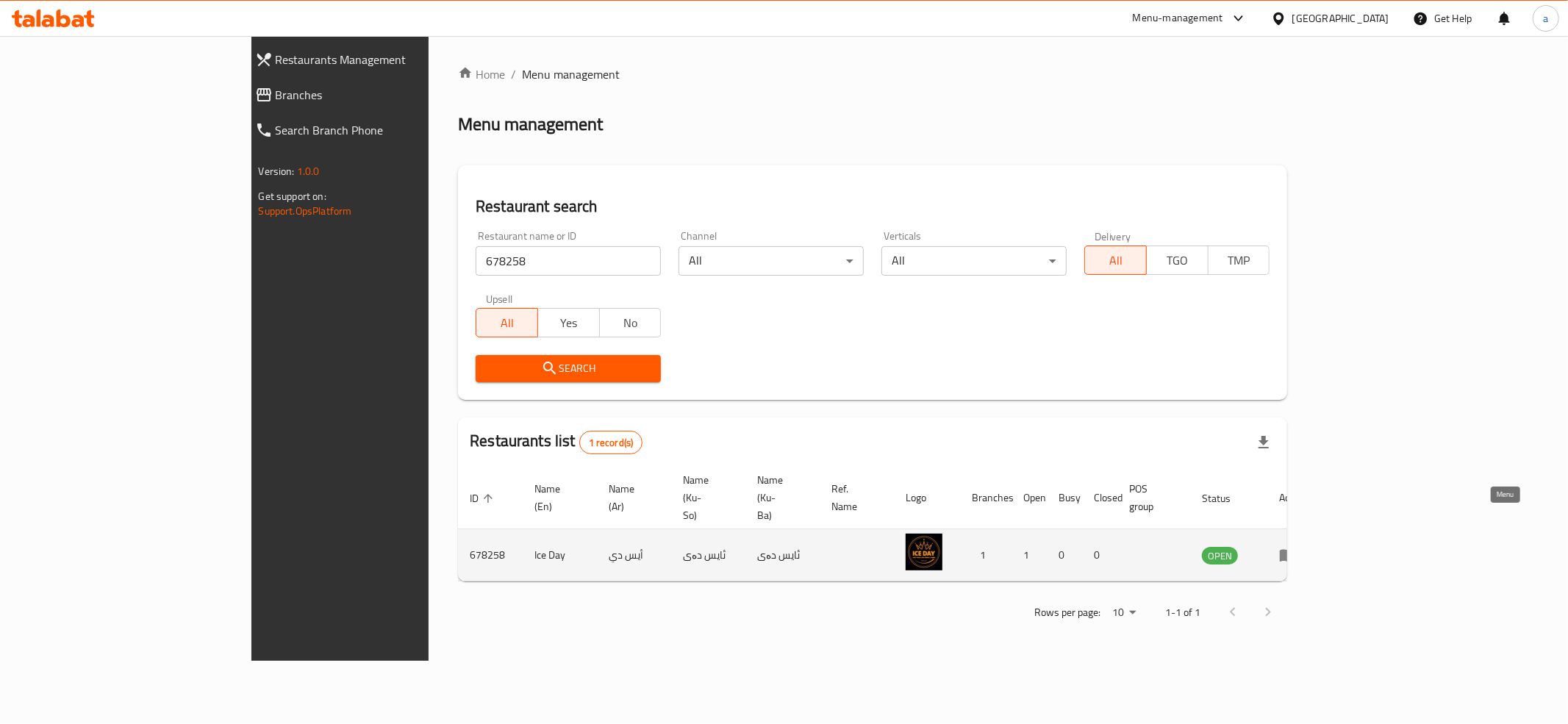
click at [1296, 550] on icon "enhanced table" at bounding box center [1288, 557] width 16 height 12
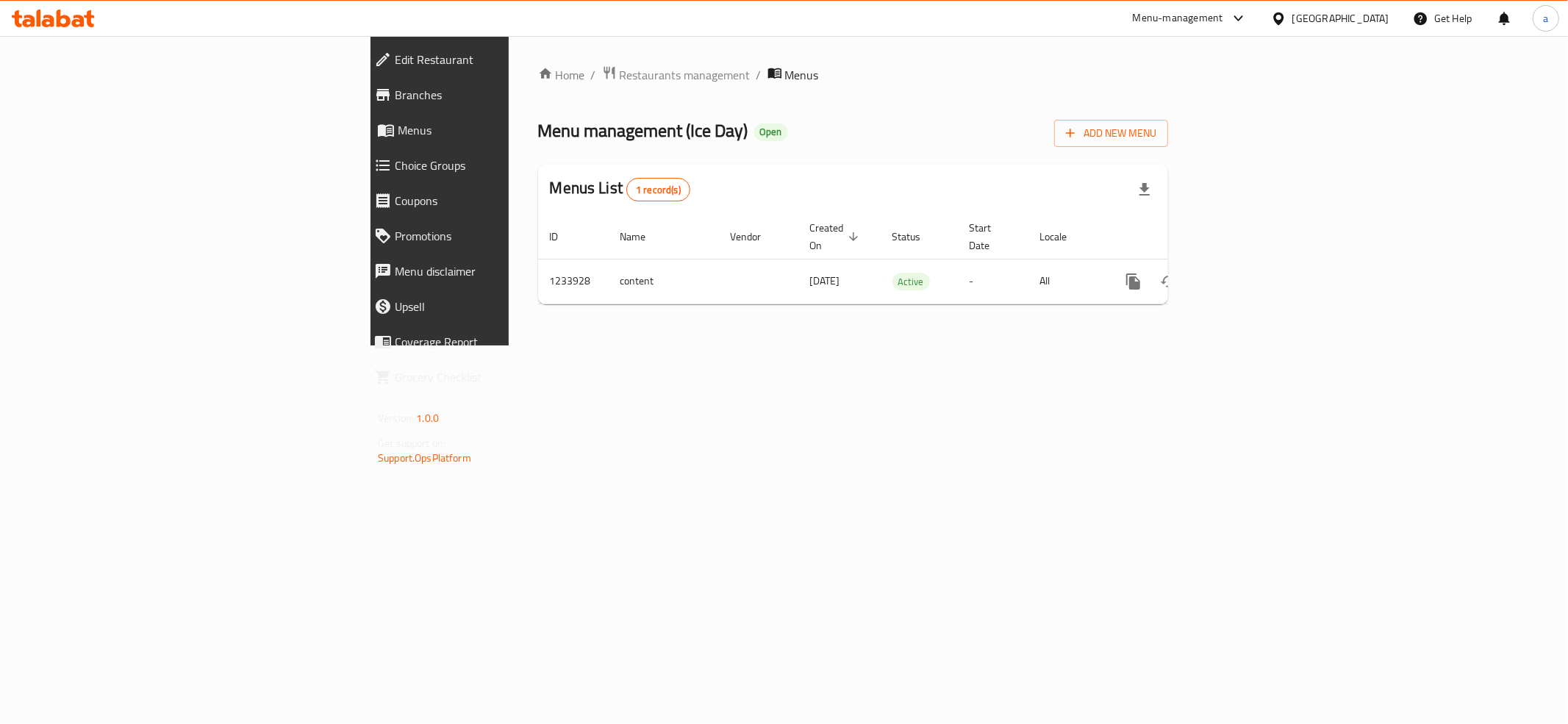
click at [395, 88] on span "Branches" at bounding box center [507, 95] width 226 height 18
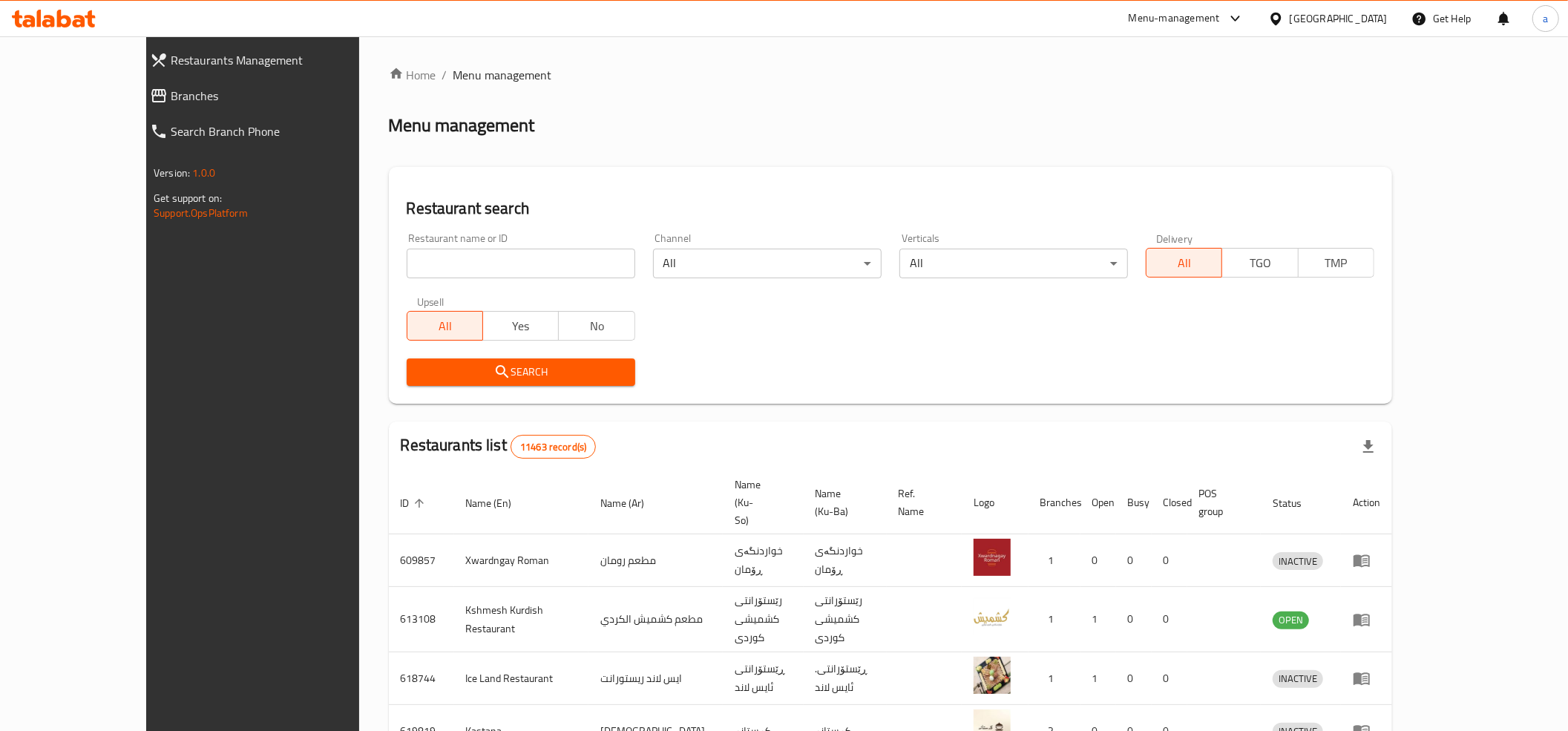
click at [407, 259] on input "search" at bounding box center [521, 263] width 229 height 30
paste input "689583"
type input "689583"
click button "Search" at bounding box center [521, 372] width 229 height 28
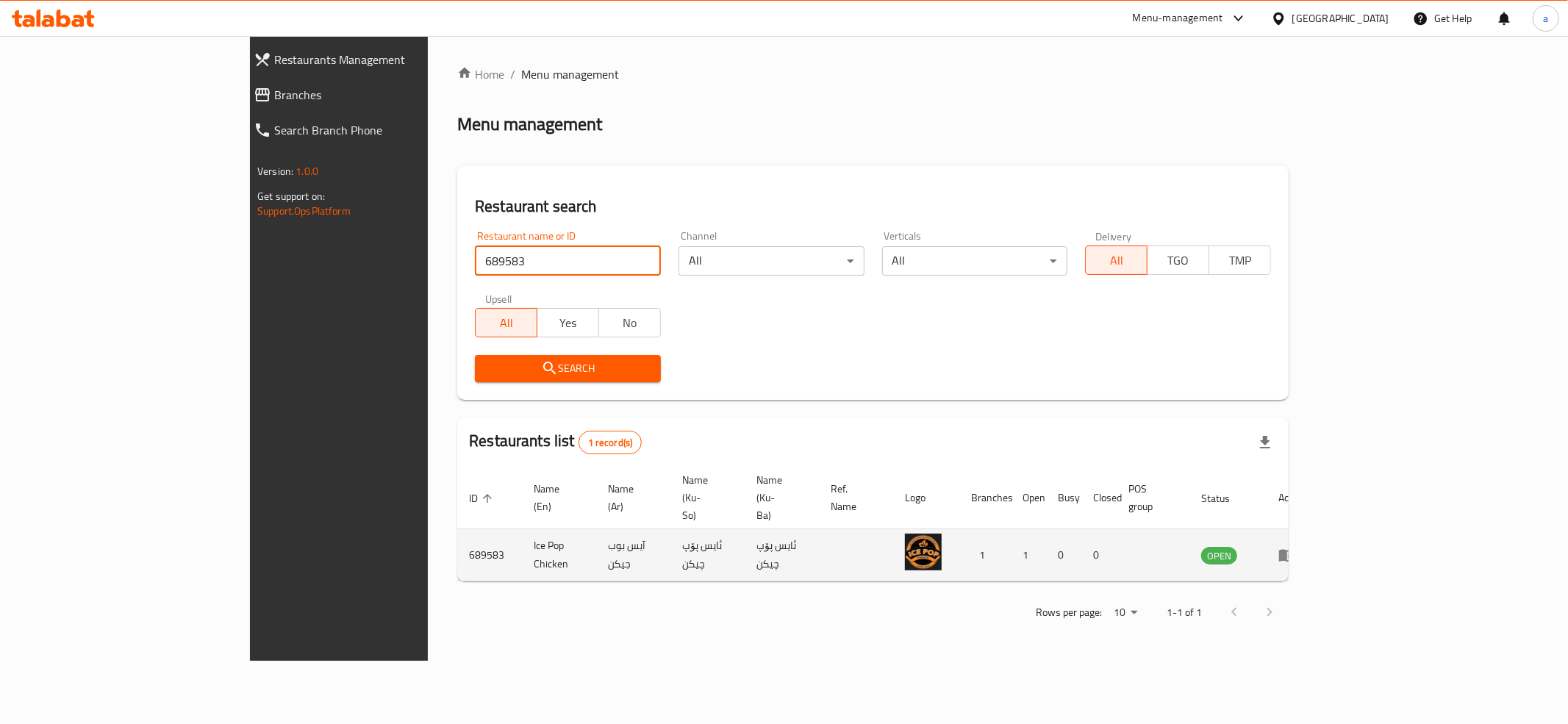
click at [1306, 547] on link "enhanced table" at bounding box center [1292, 555] width 27 height 18
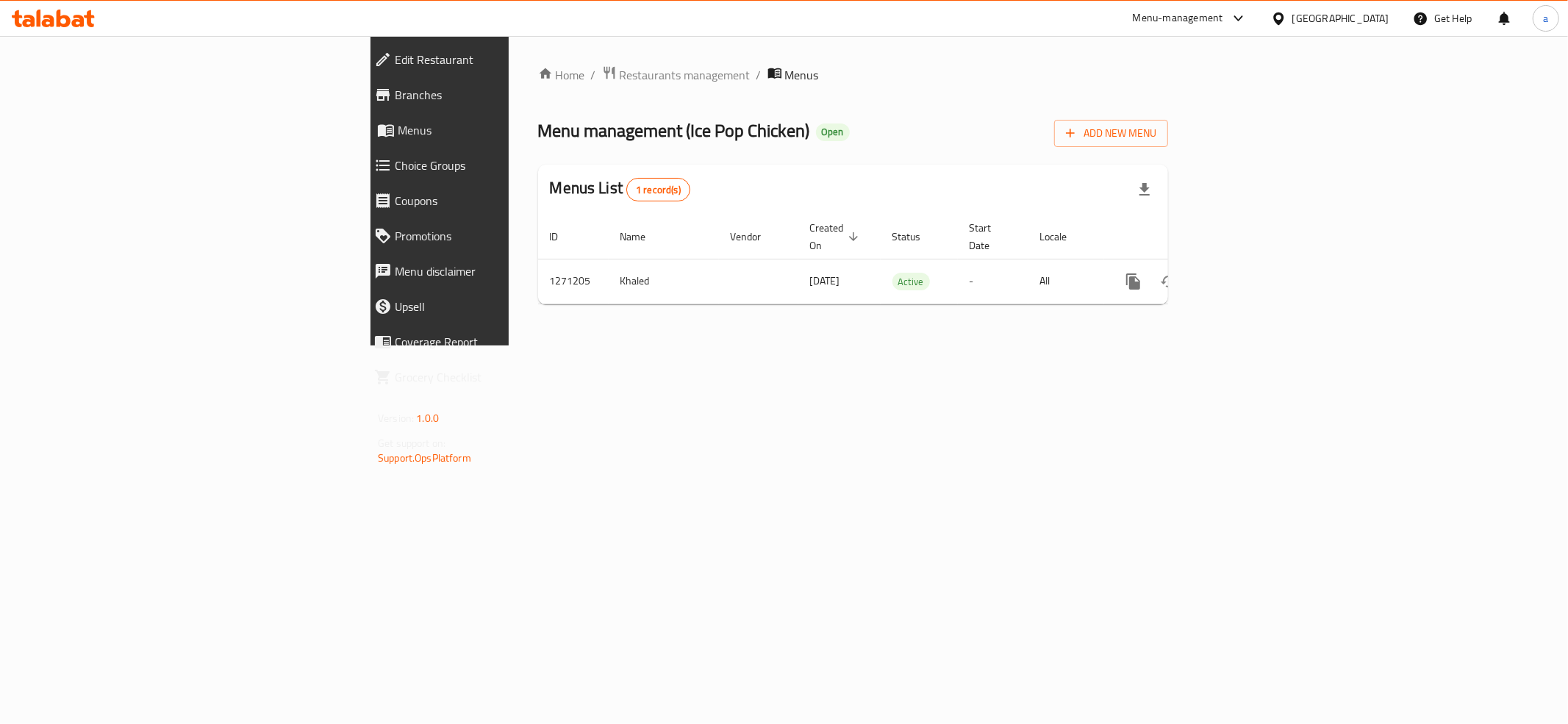
click at [374, 86] on icon at bounding box center [383, 95] width 18 height 18
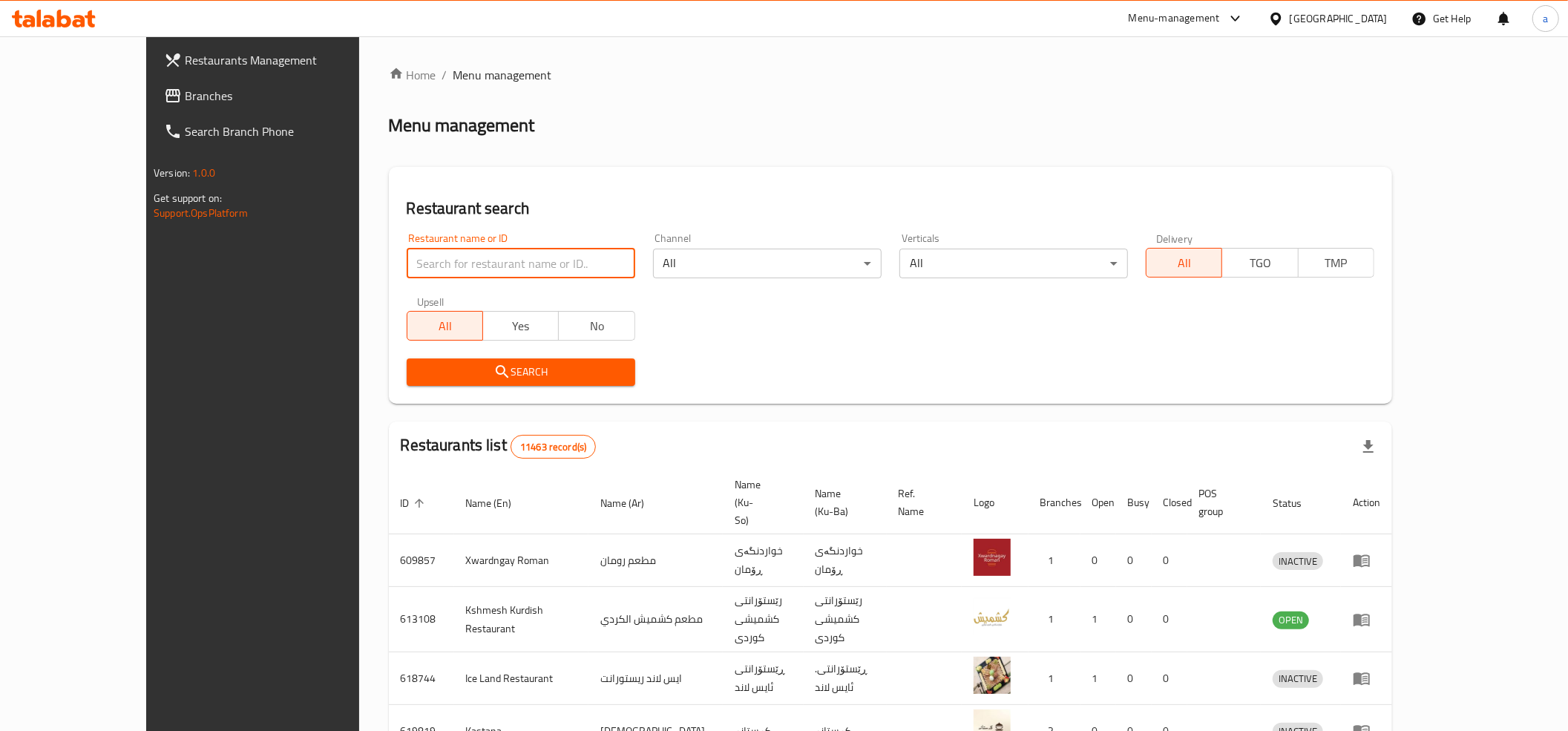
click at [407, 257] on input "search" at bounding box center [521, 263] width 229 height 30
paste input "631170"
type input "631170"
click button "Search" at bounding box center [521, 372] width 229 height 28
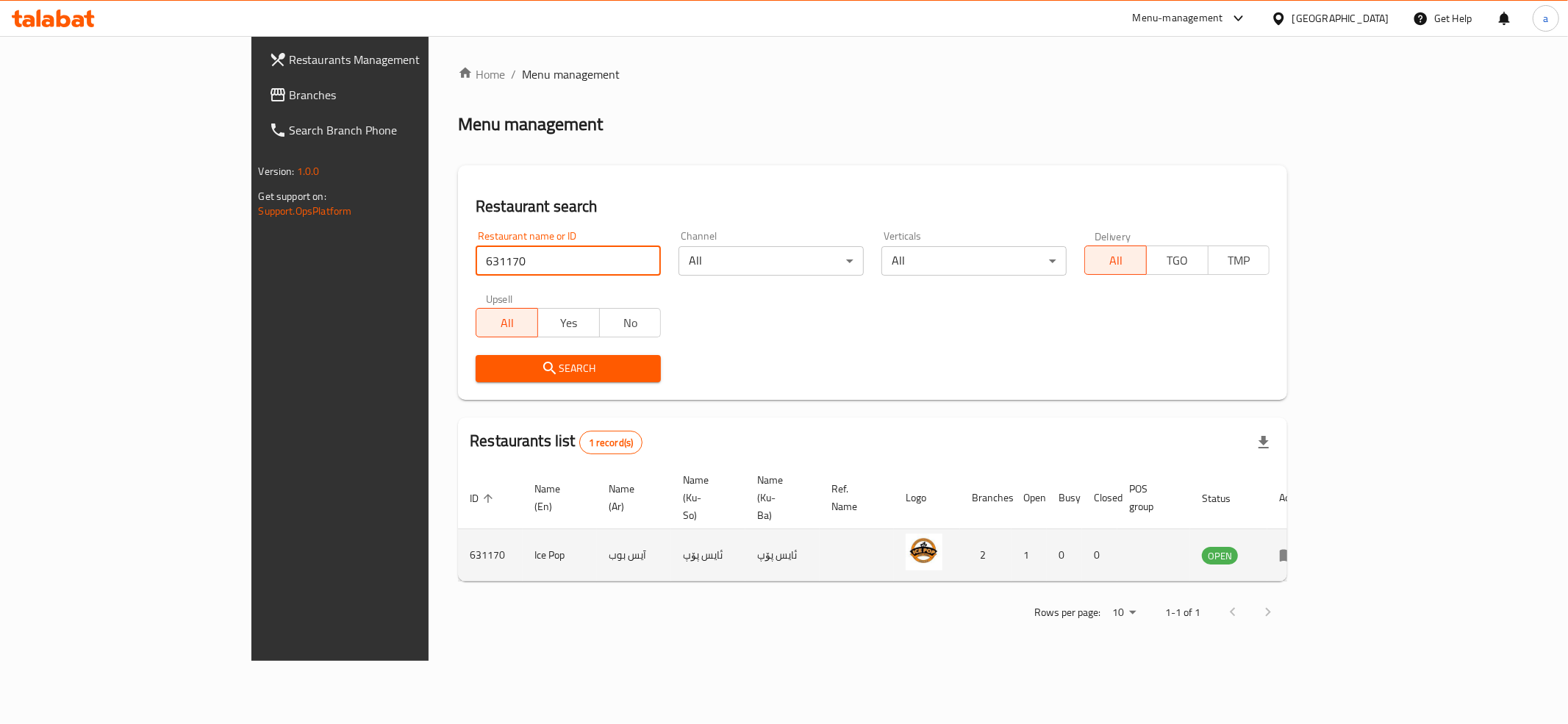
click at [1296, 547] on icon "enhanced table" at bounding box center [1288, 555] width 18 height 18
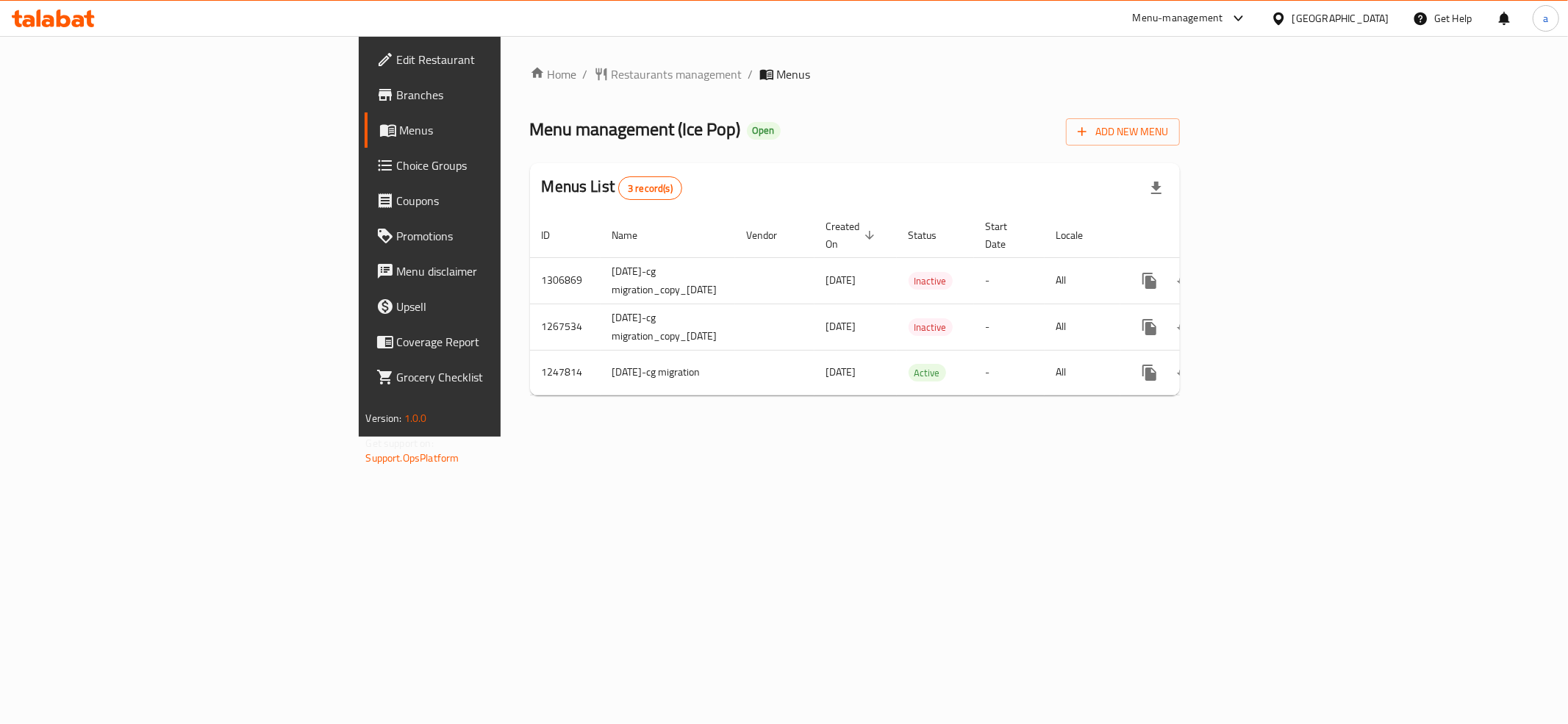
click at [397, 97] on span "Branches" at bounding box center [503, 95] width 212 height 18
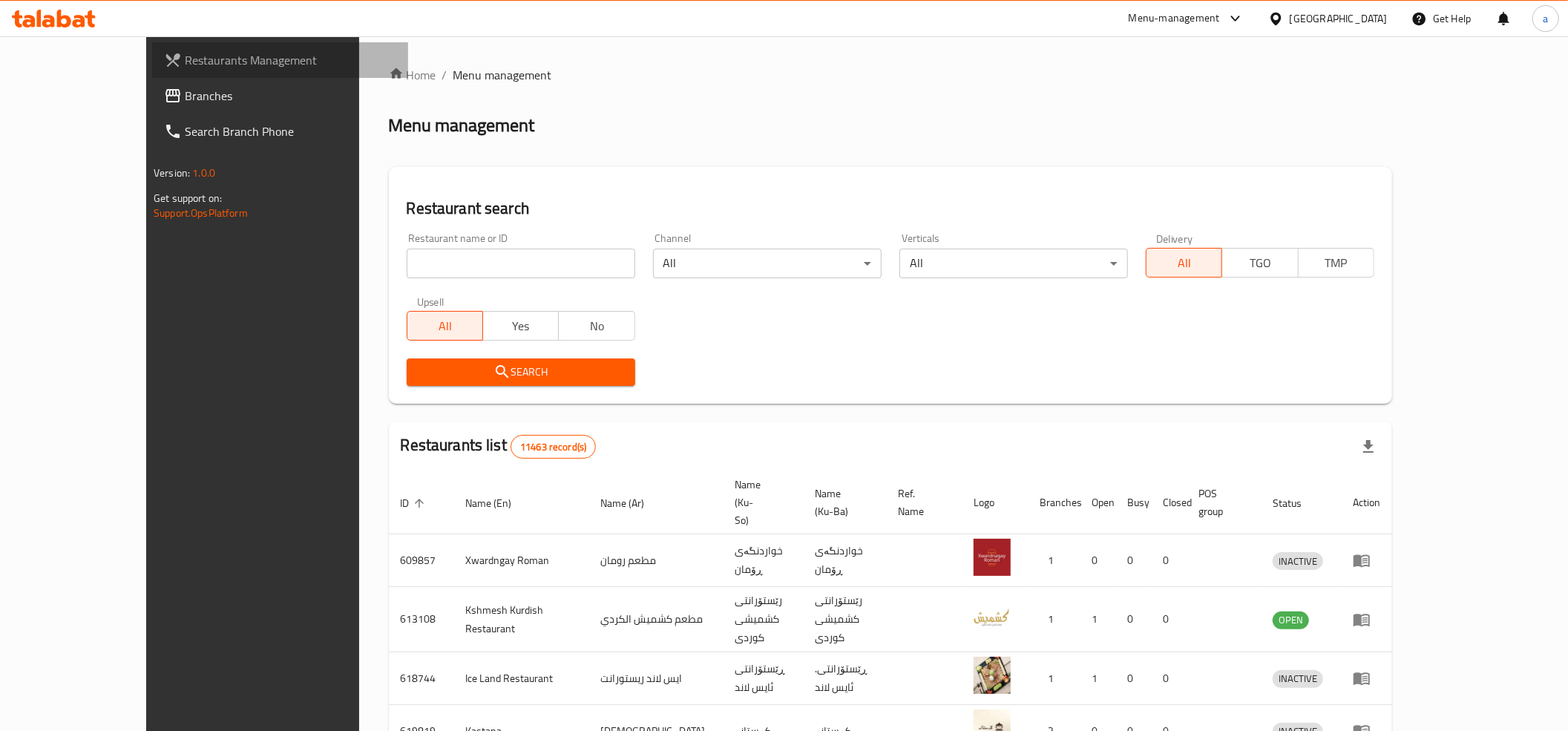
click at [185, 57] on span "Restaurants Management" at bounding box center [290, 60] width 211 height 18
click at [408, 264] on input "search" at bounding box center [521, 263] width 229 height 30
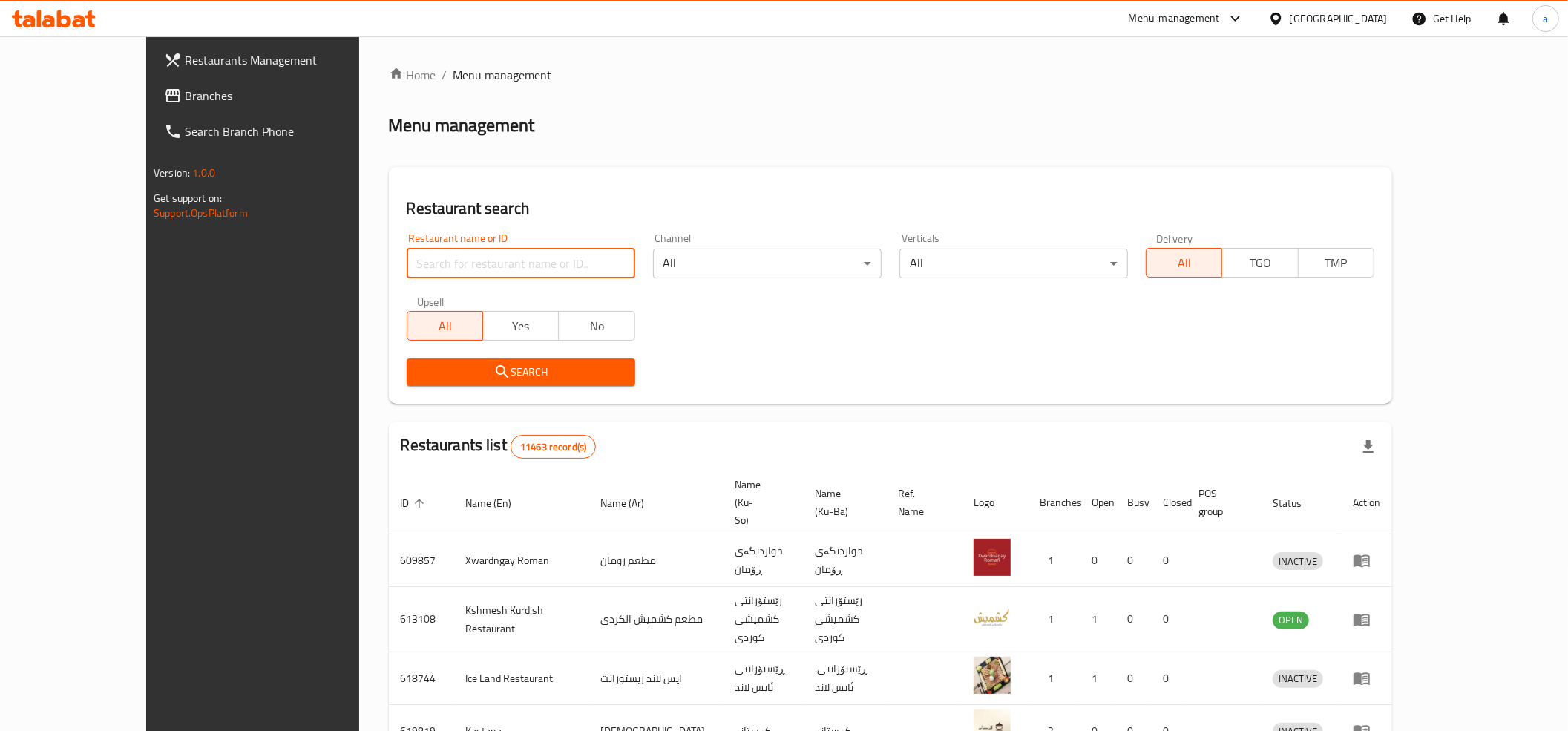
paste input "678258"
type input "678258"
click button "Search" at bounding box center [521, 372] width 229 height 28
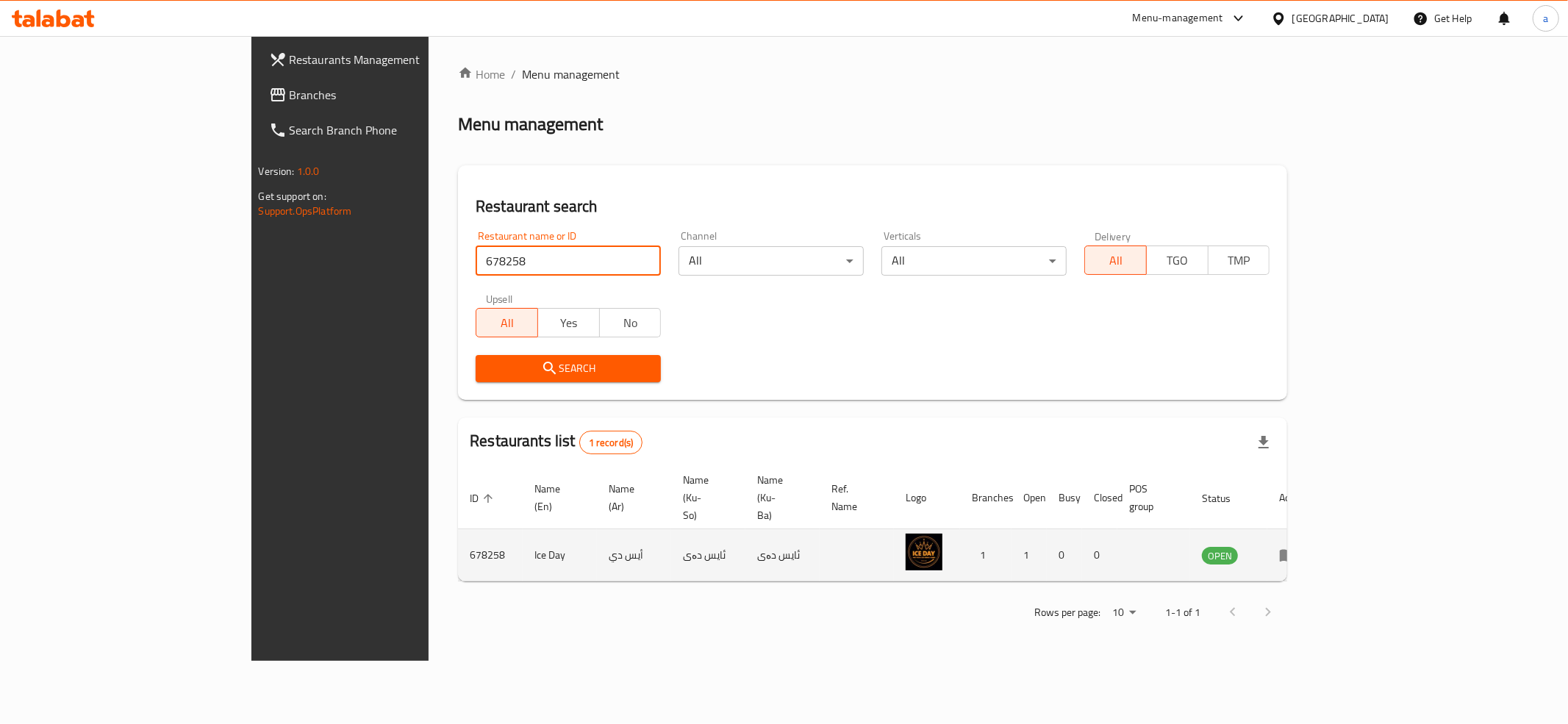
click at [1296, 547] on icon "enhanced table" at bounding box center [1288, 555] width 18 height 18
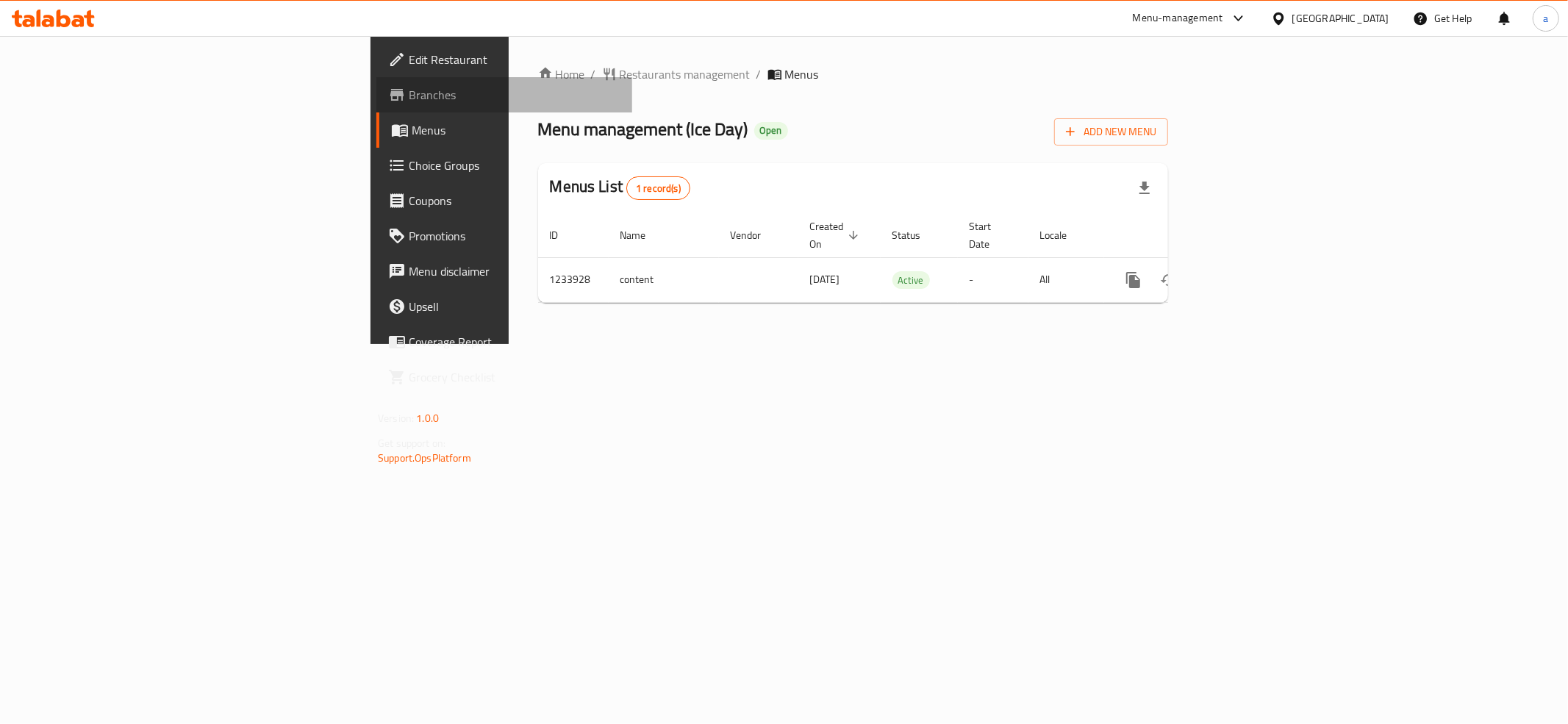
click at [409, 92] on span "Branches" at bounding box center [514, 95] width 212 height 18
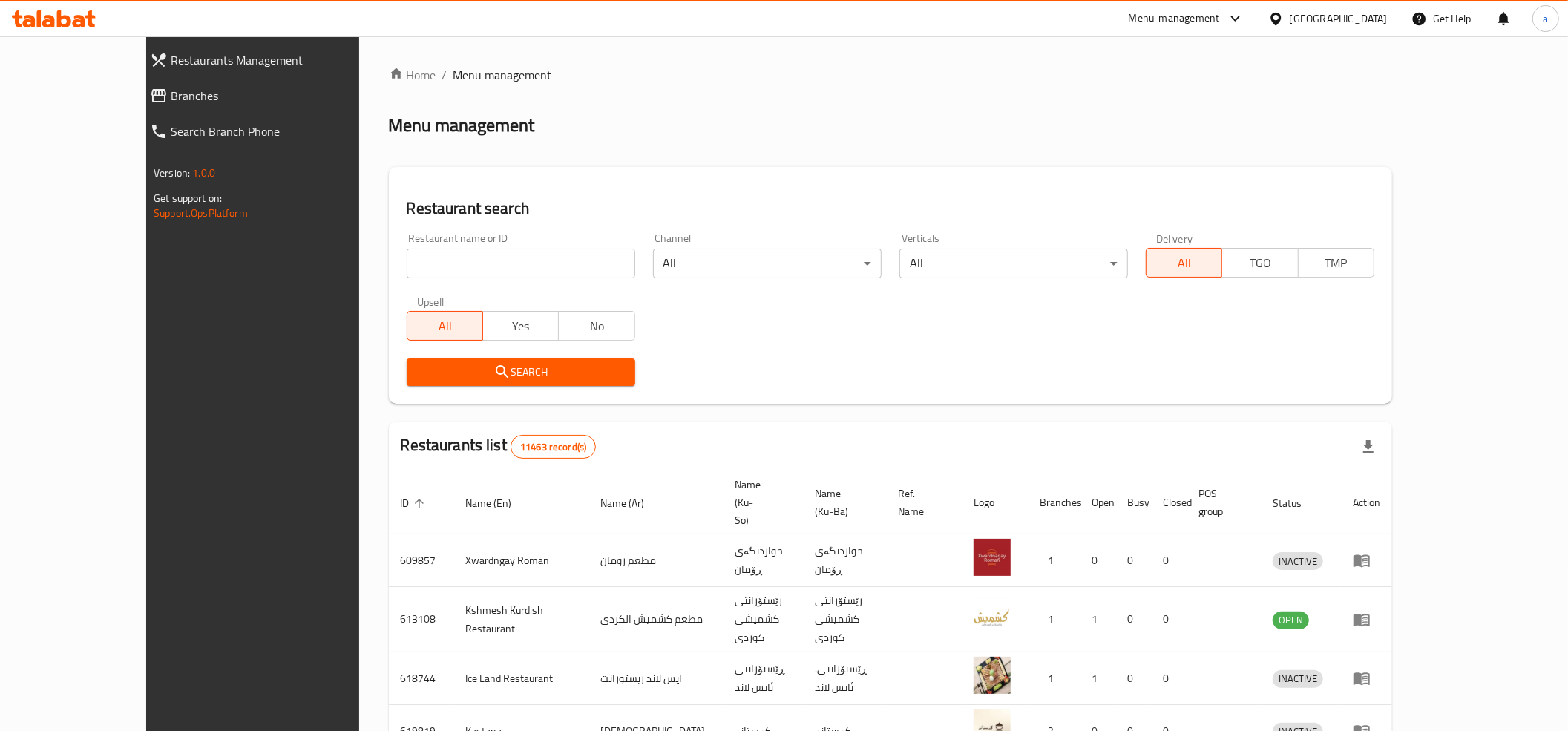
click at [407, 262] on input "search" at bounding box center [521, 263] width 229 height 30
paste input "689583"
type input "689583"
click button "Search" at bounding box center [521, 372] width 229 height 28
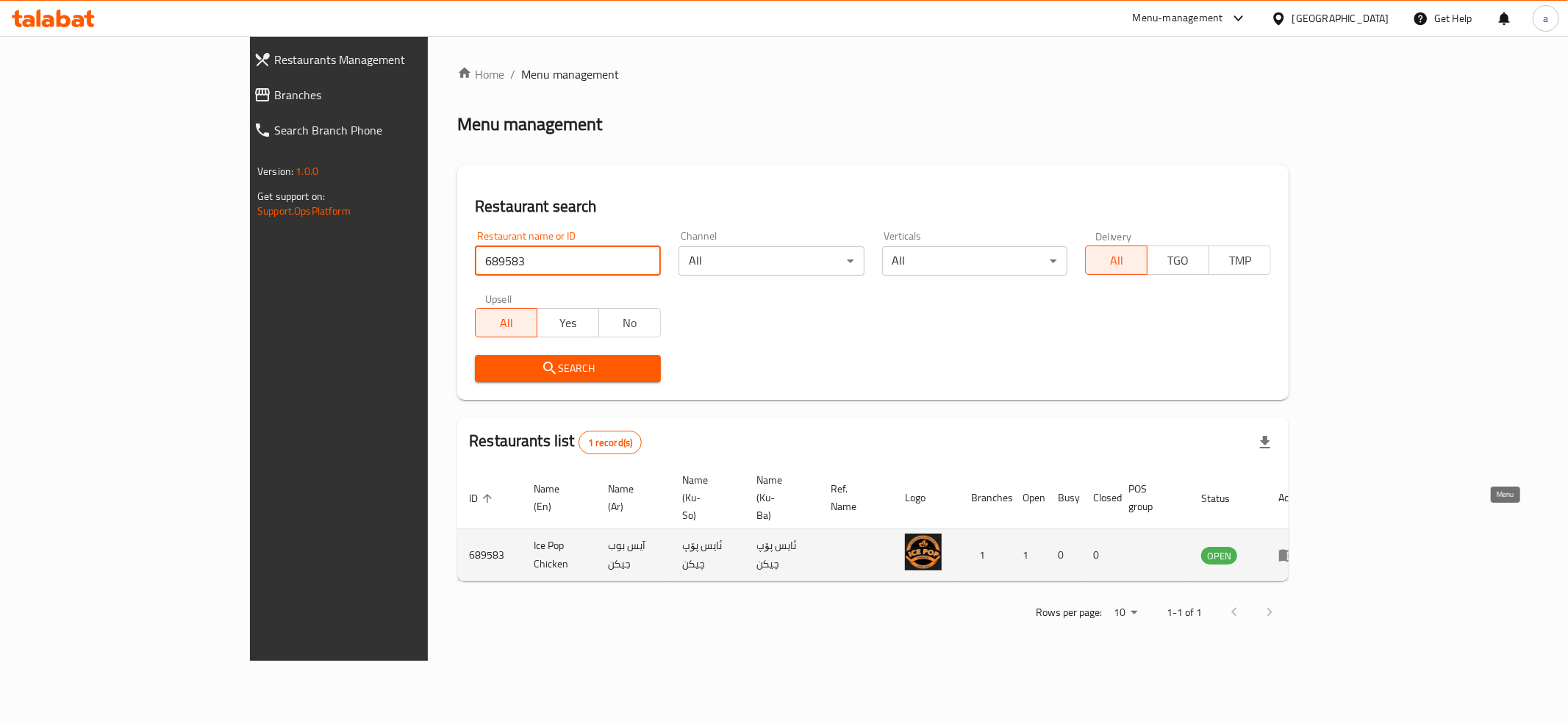
click at [1293, 553] on icon "enhanced table" at bounding box center [1290, 556] width 5 height 6
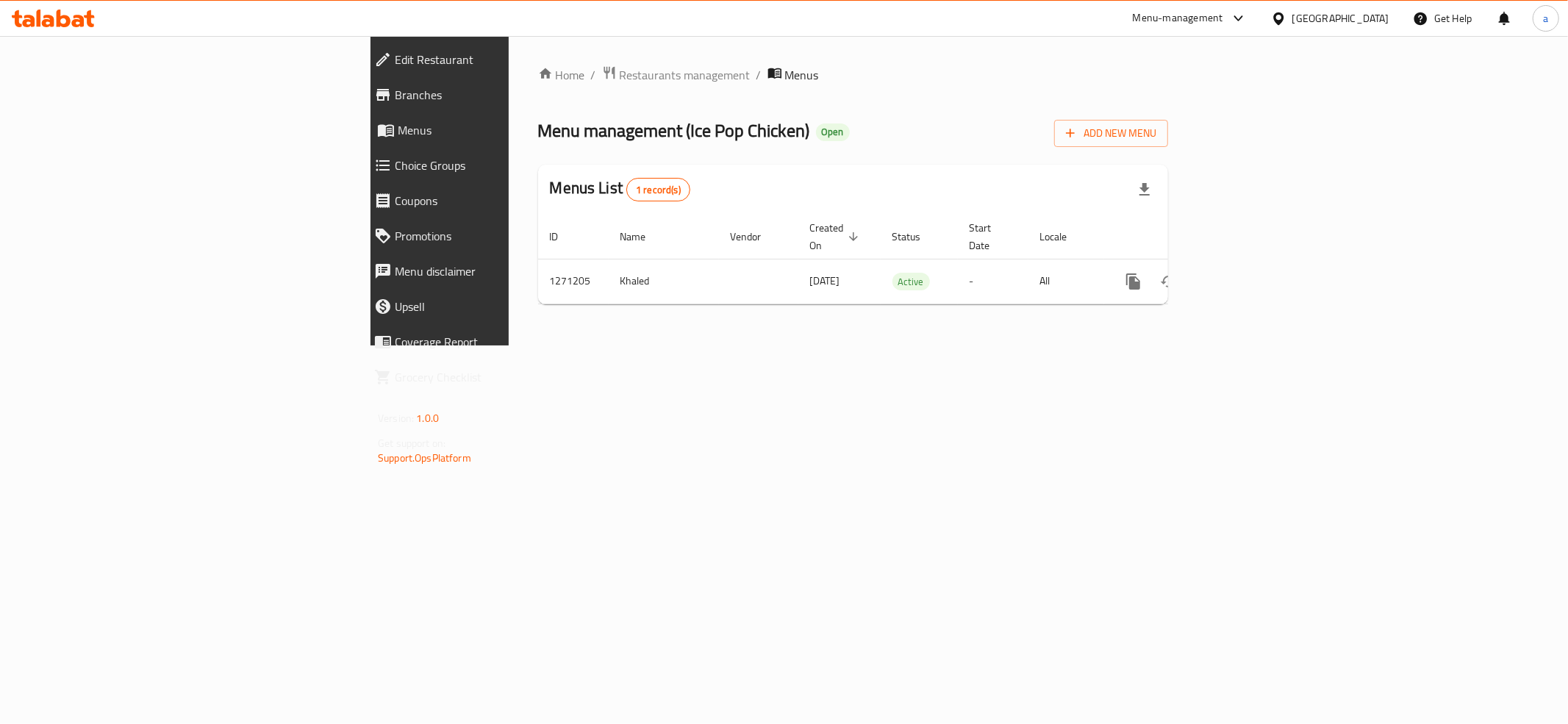
click at [395, 86] on span "Branches" at bounding box center [507, 95] width 226 height 18
